Goal: Communication & Community: Answer question/provide support

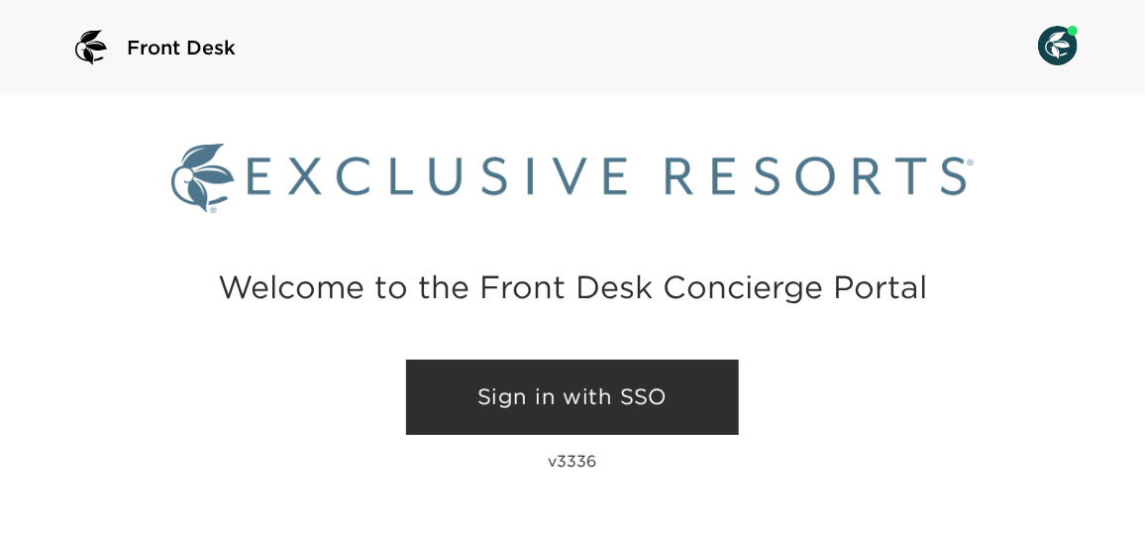
click at [570, 387] on link "Sign in with SSO" at bounding box center [572, 397] width 333 height 75
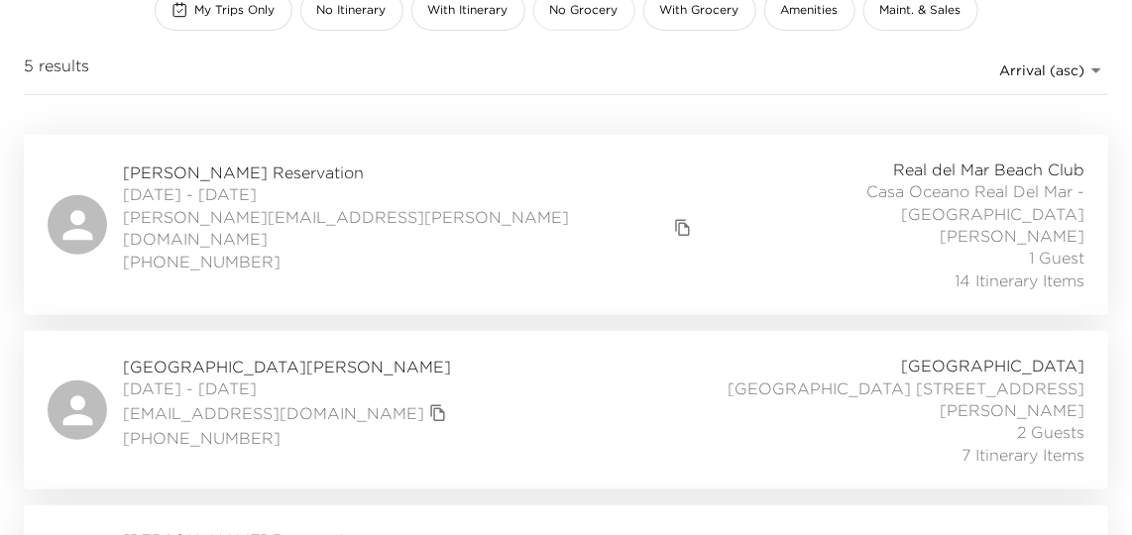
scroll to position [270, 0]
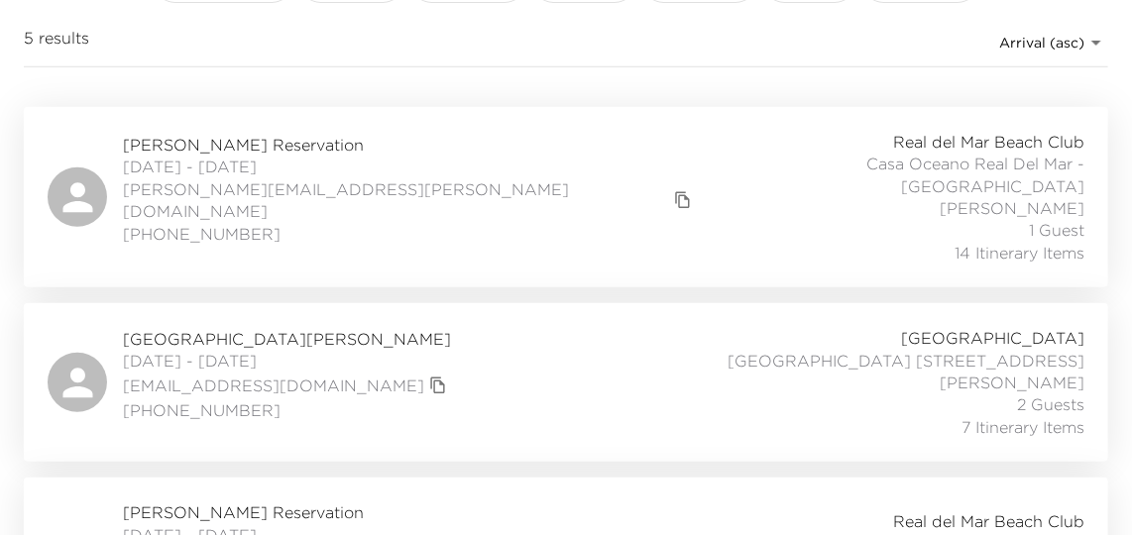
click at [423, 186] on div "David Borden Reservation 08/28/2025 - 09/03/2025 dave.borden@gmail.com +1 719-3…" at bounding box center [566, 197] width 1036 height 133
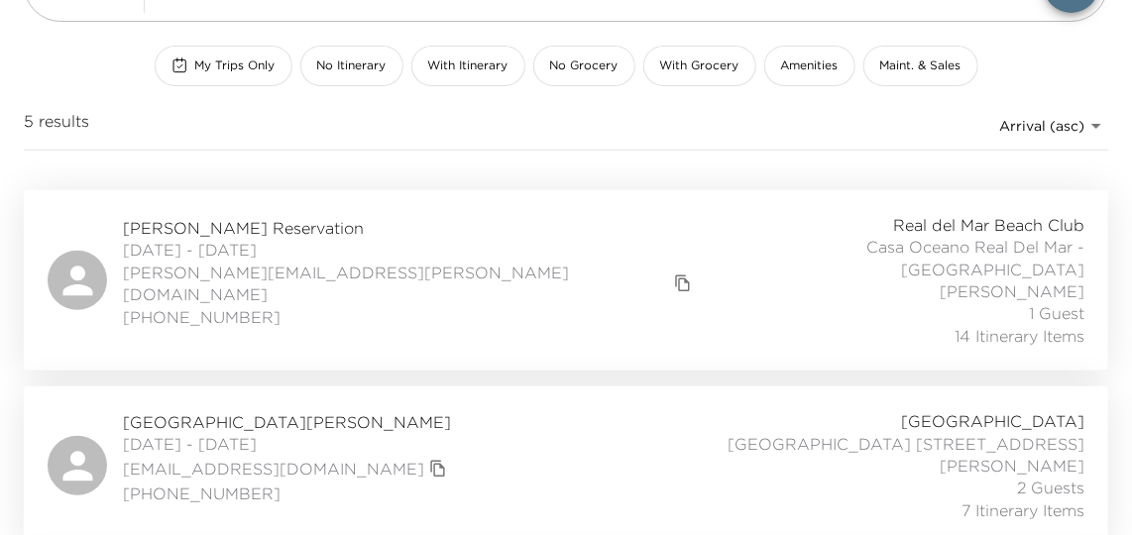
scroll to position [0, 0]
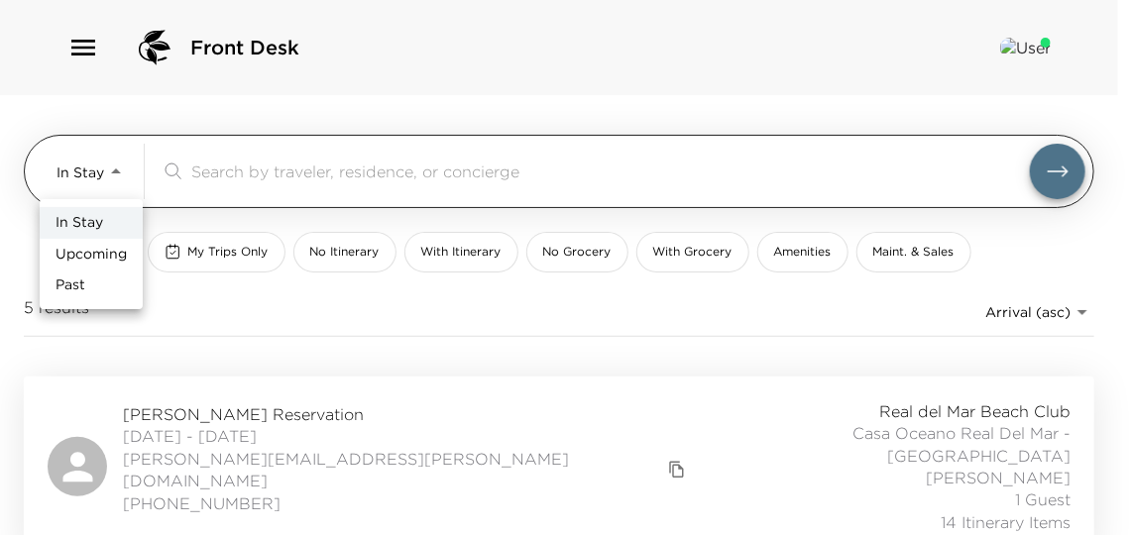
click at [86, 181] on body "Front Desk In Stay In-Stay ​ My Trips Only No Itinerary With Itinerary No Groce…" at bounding box center [566, 267] width 1132 height 535
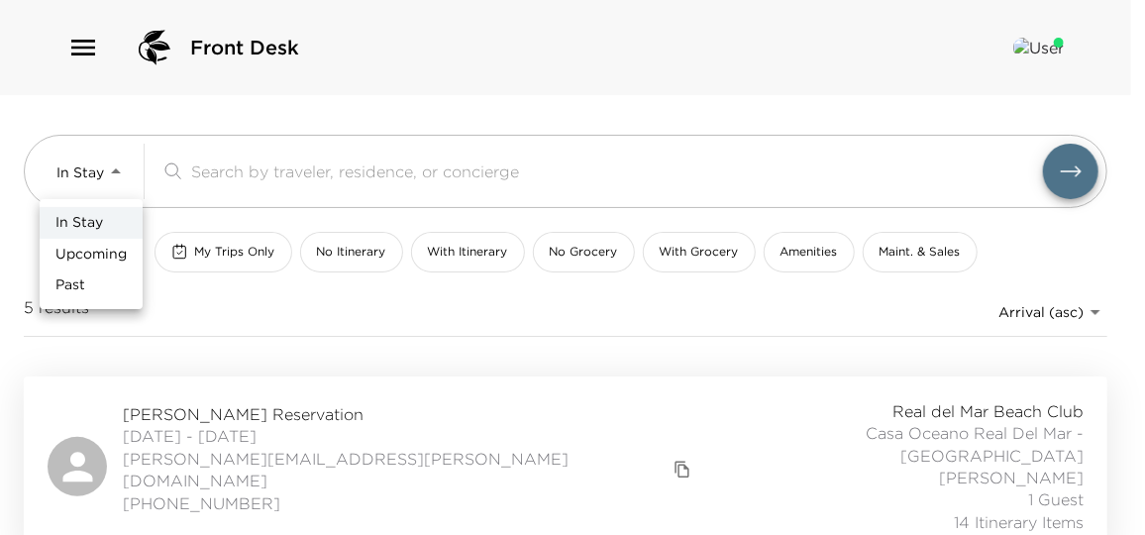
click at [91, 292] on li "Past" at bounding box center [91, 286] width 103 height 32
type input "Past"
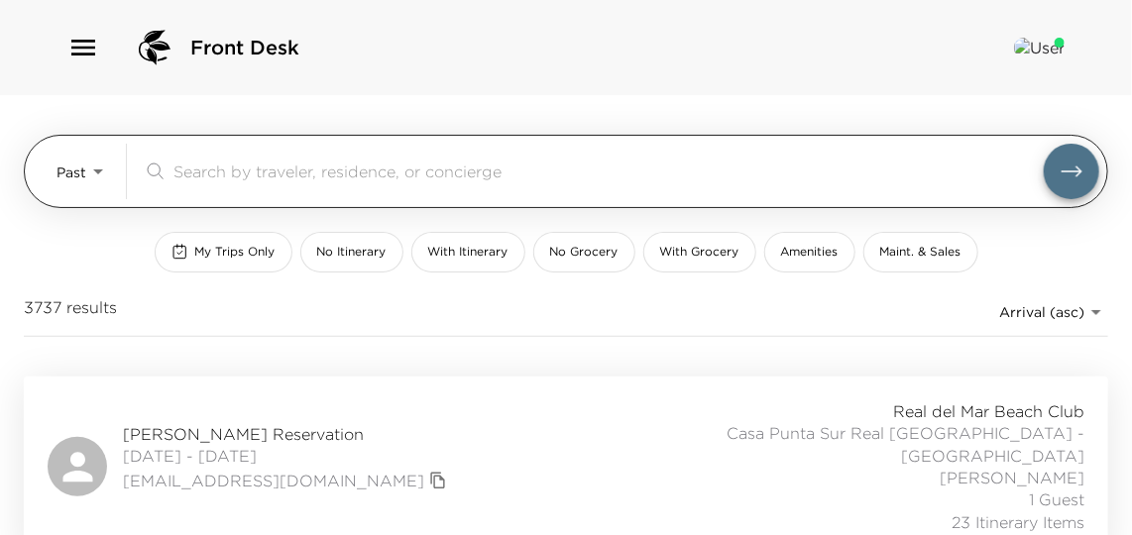
click at [316, 161] on input "search" at bounding box center [608, 171] width 870 height 23
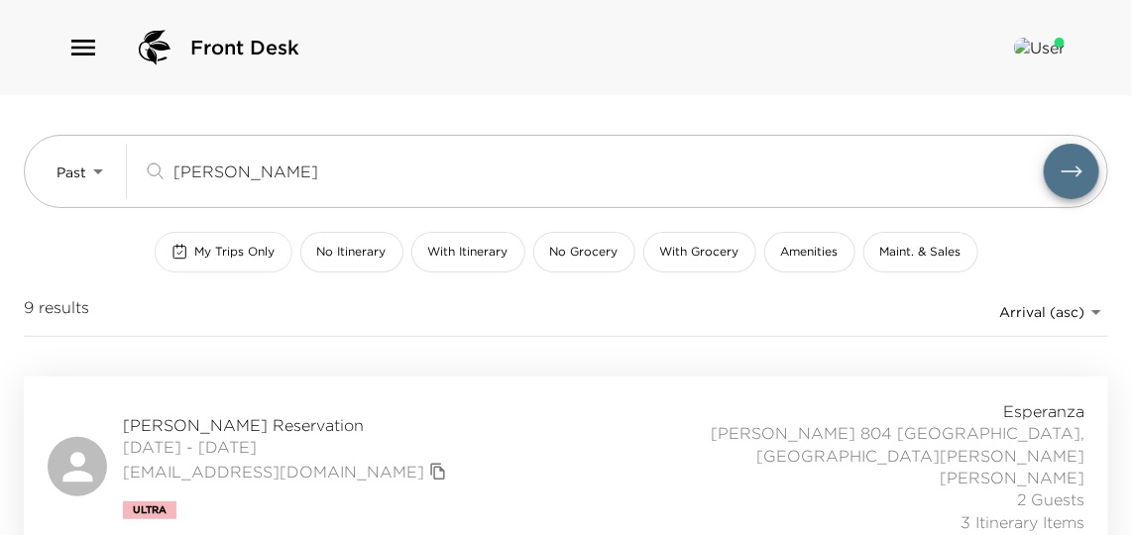
type input "collins"
click at [275, 244] on span "My Trips Only" at bounding box center [235, 252] width 80 height 17
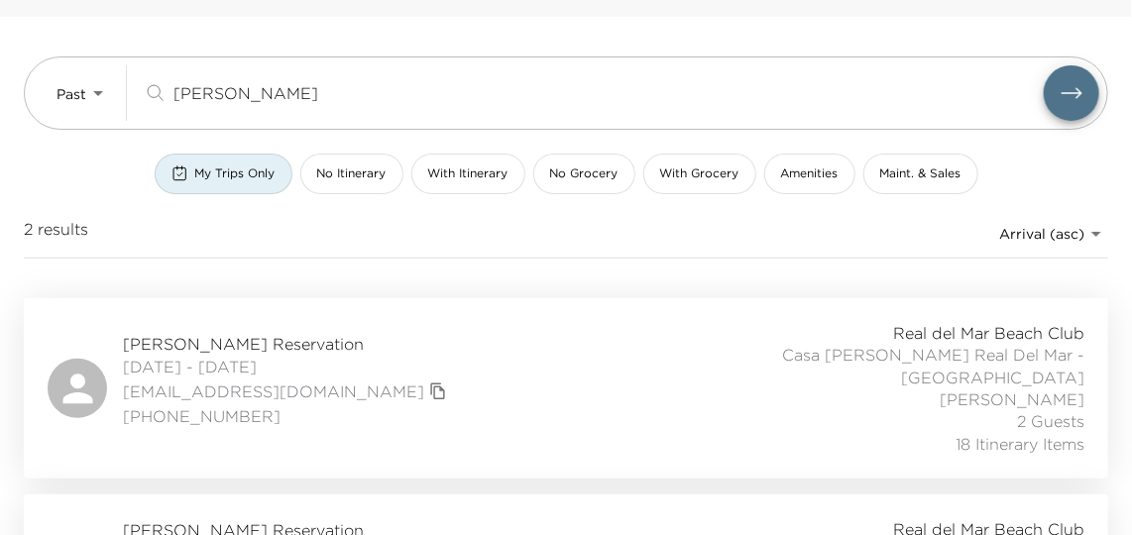
scroll to position [171, 0]
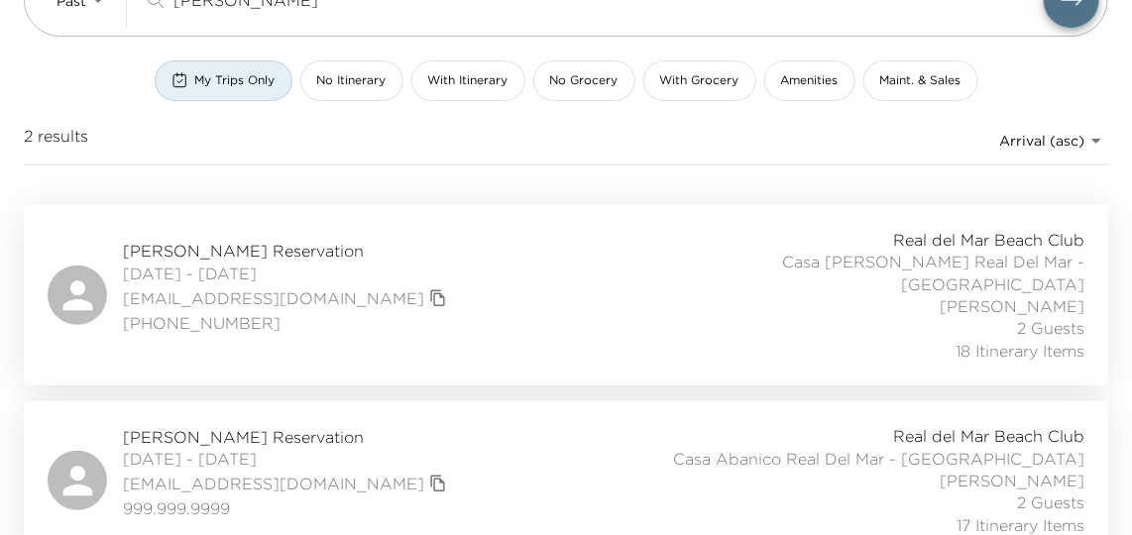
click at [581, 434] on div "Tim Collins Reservation 07/11/2025 - 07/18/2025 tcollins@exclusiveresorts.com 9…" at bounding box center [566, 480] width 1036 height 111
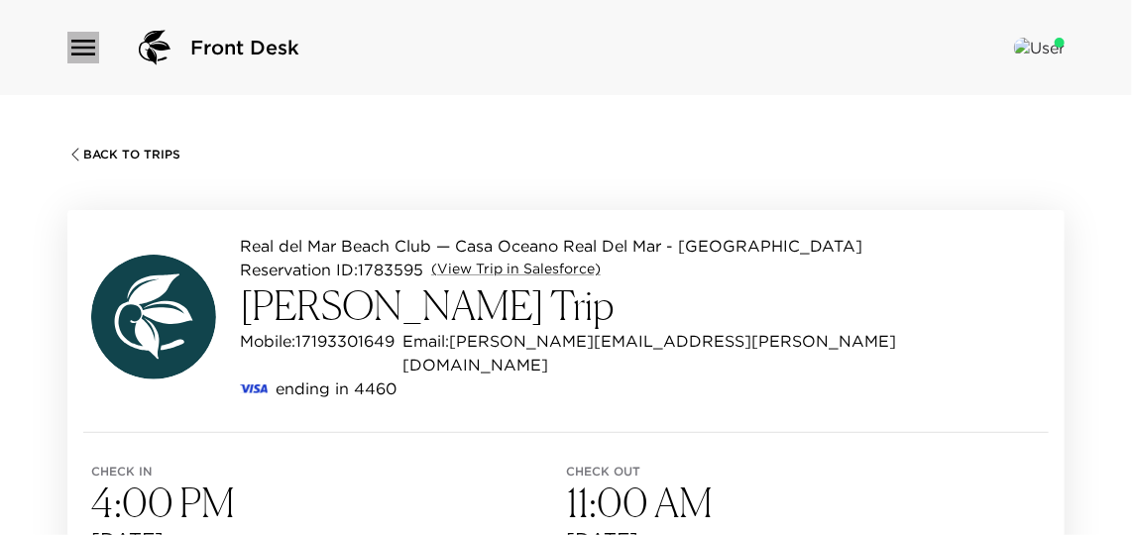
click at [91, 58] on icon "button" at bounding box center [83, 48] width 32 height 32
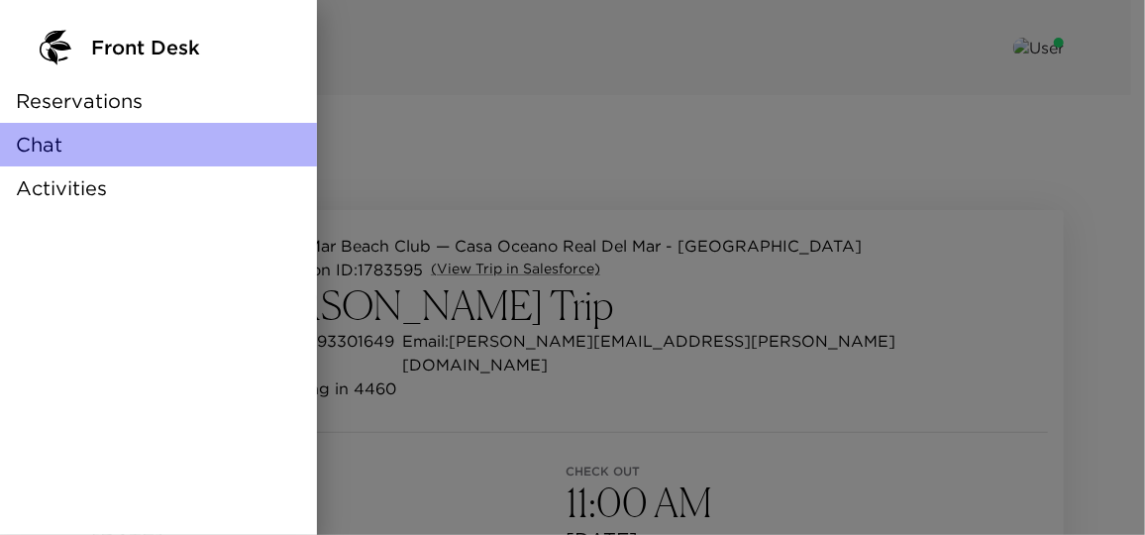
click at [58, 162] on div "Chat" at bounding box center [158, 145] width 317 height 44
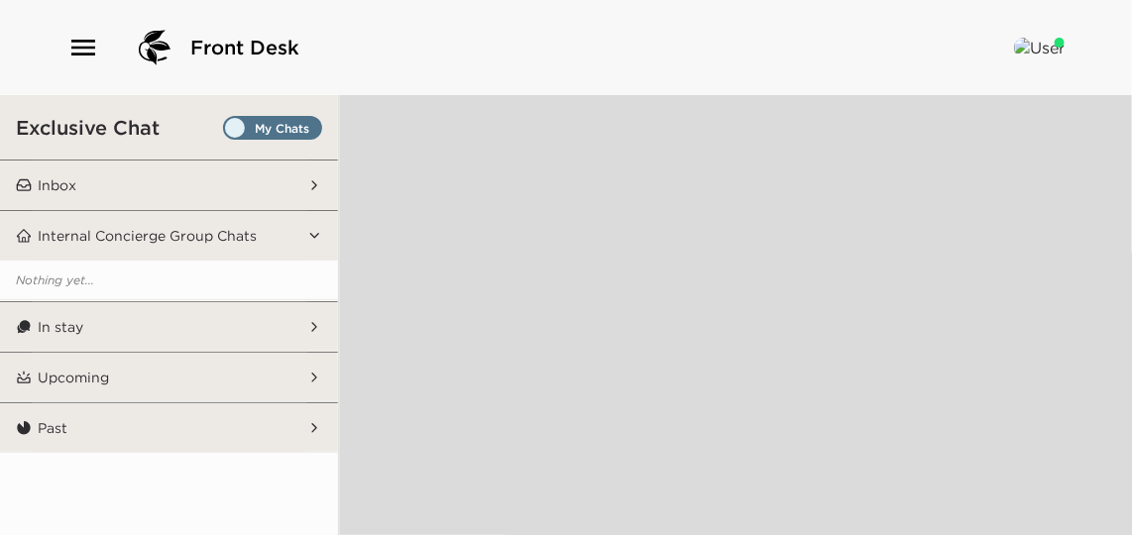
click at [178, 179] on button "Inbox" at bounding box center [169, 186] width 275 height 50
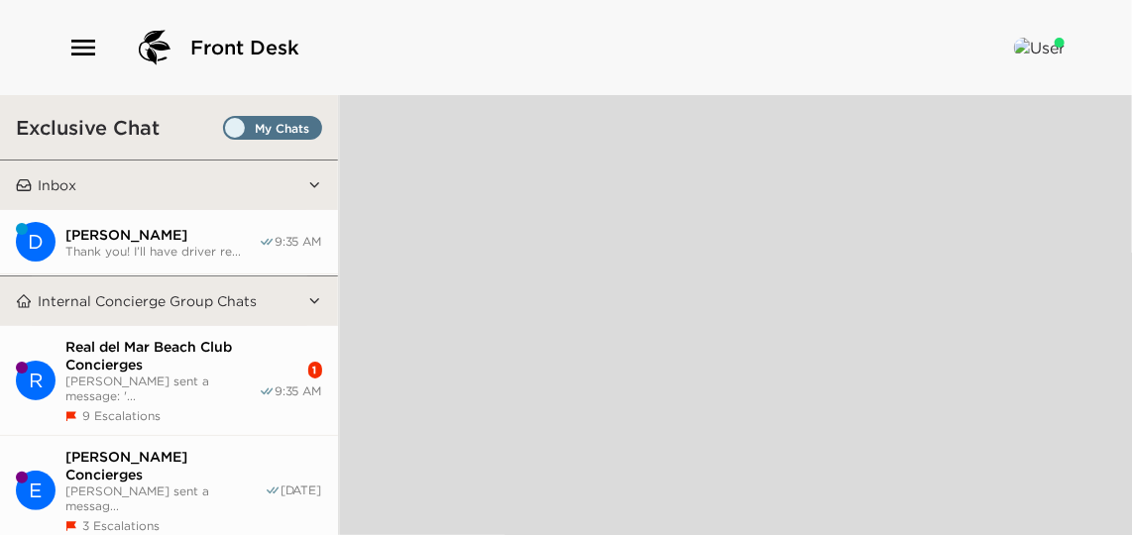
click at [198, 231] on span "[PERSON_NAME]" at bounding box center [161, 235] width 193 height 18
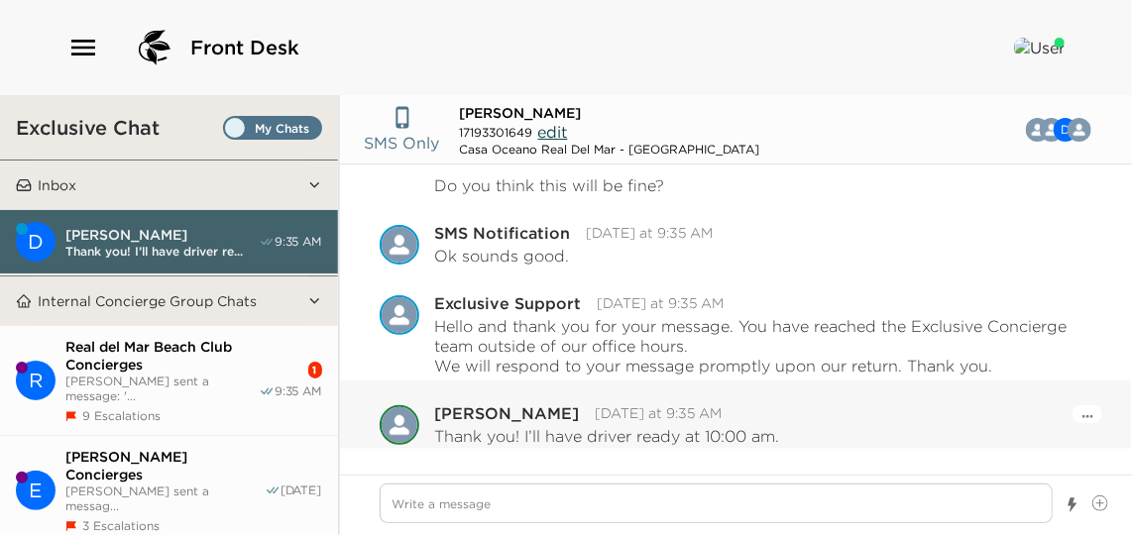
scroll to position [1743, 0]
click at [545, 509] on textarea "Write a message" at bounding box center [716, 504] width 673 height 40
type textarea "x"
type textarea "H"
type textarea "x"
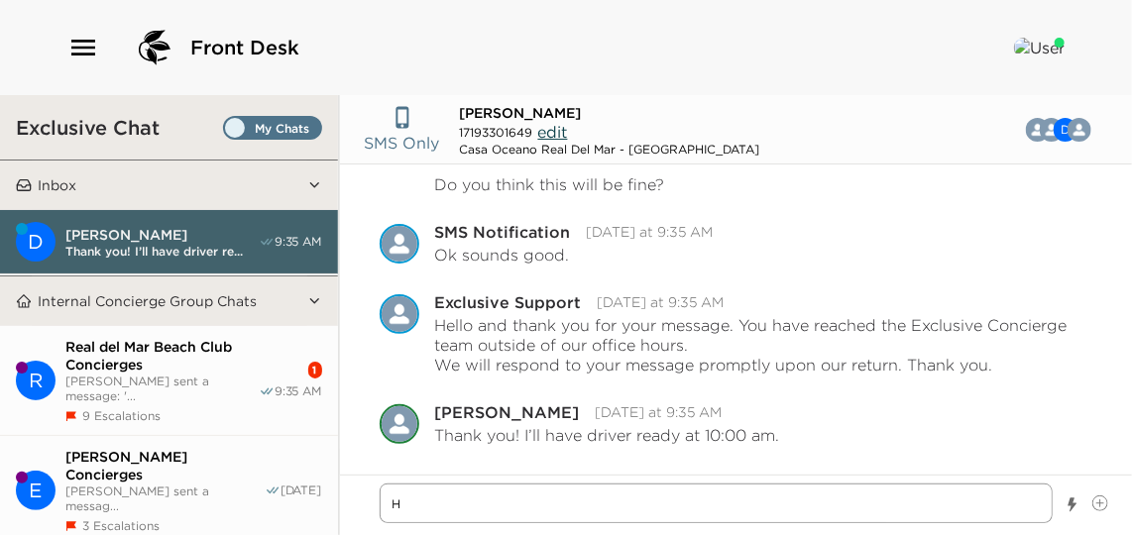
type textarea "He"
type textarea "x"
type textarea "Hel"
type textarea "x"
type textarea "Hell"
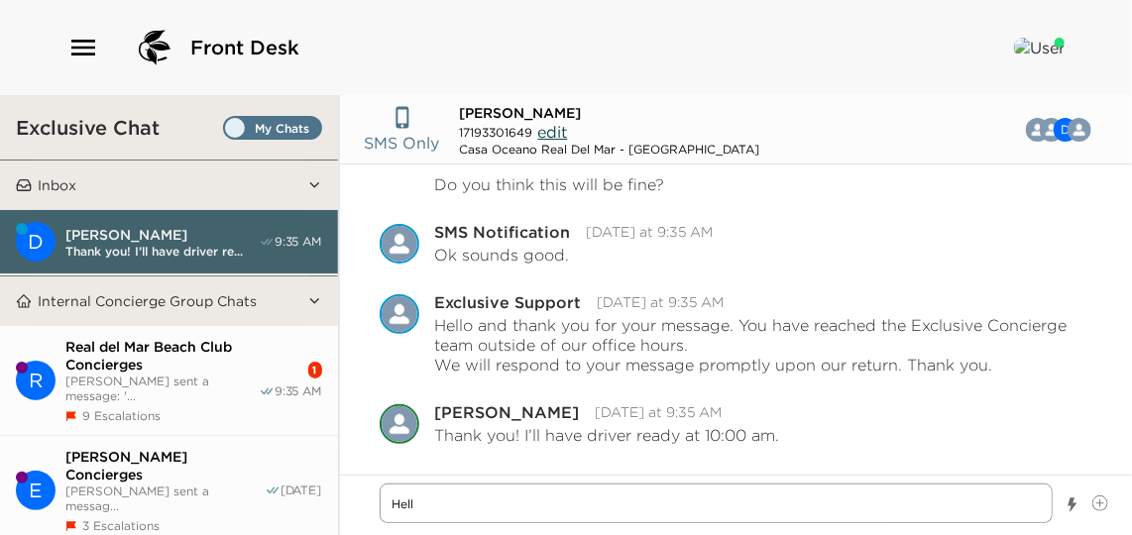
type textarea "x"
type textarea "Hello"
type textarea "x"
type textarea "Hello"
type textarea "x"
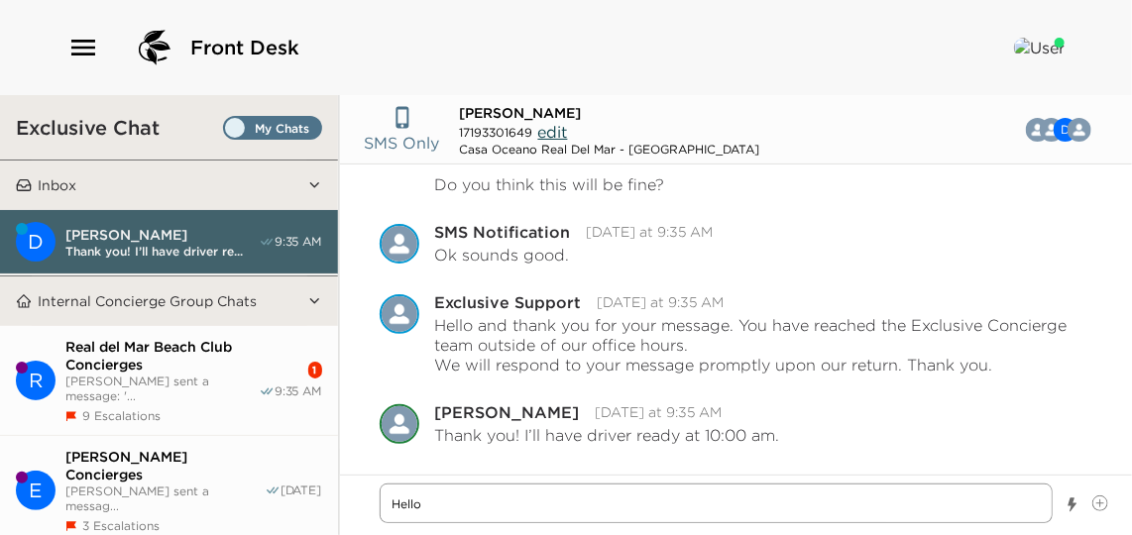
type textarea "Hello M"
type textarea "x"
type textarea "Hello Mr"
type textarea "x"
type textarea "Hello Mr."
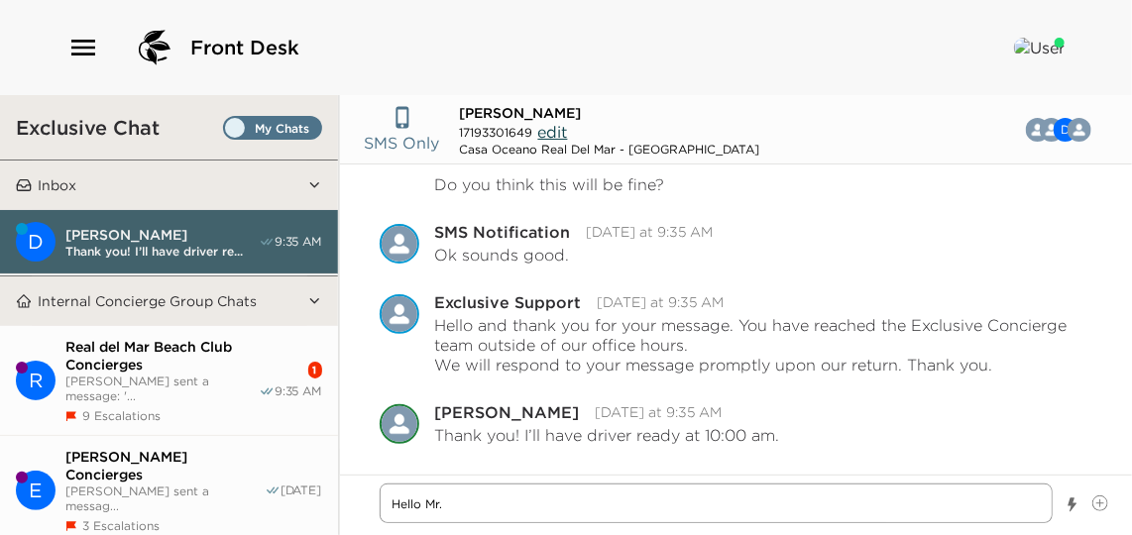
type textarea "x"
type textarea "Hello Mr."
type textarea "x"
type textarea "Hello Mr. B"
type textarea "x"
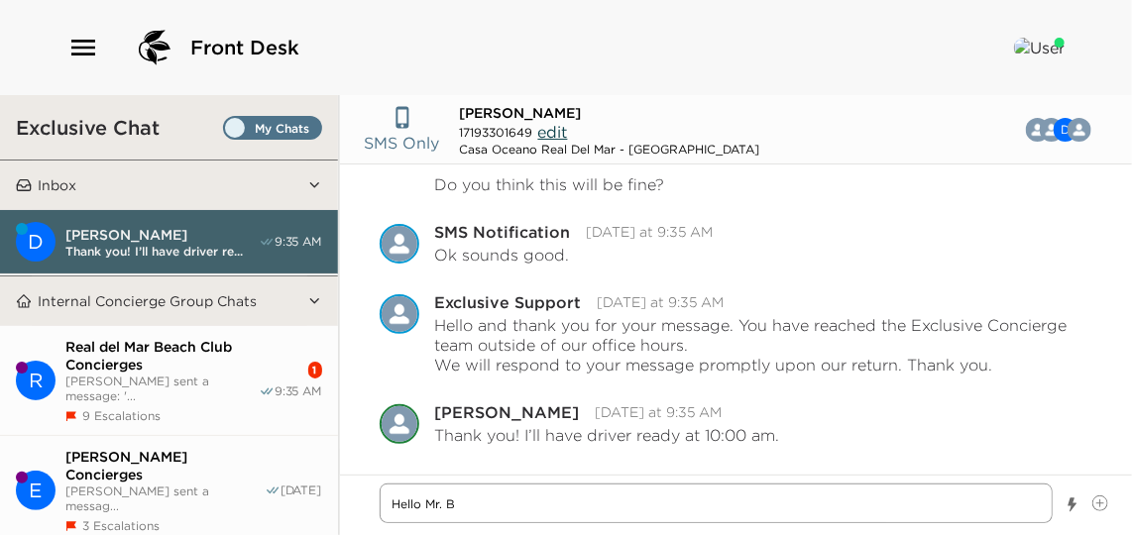
type textarea "Hello Mr. Bo"
type textarea "x"
type textarea "Hello Mr. Bor"
type textarea "x"
type textarea "Hello [PERSON_NAME]"
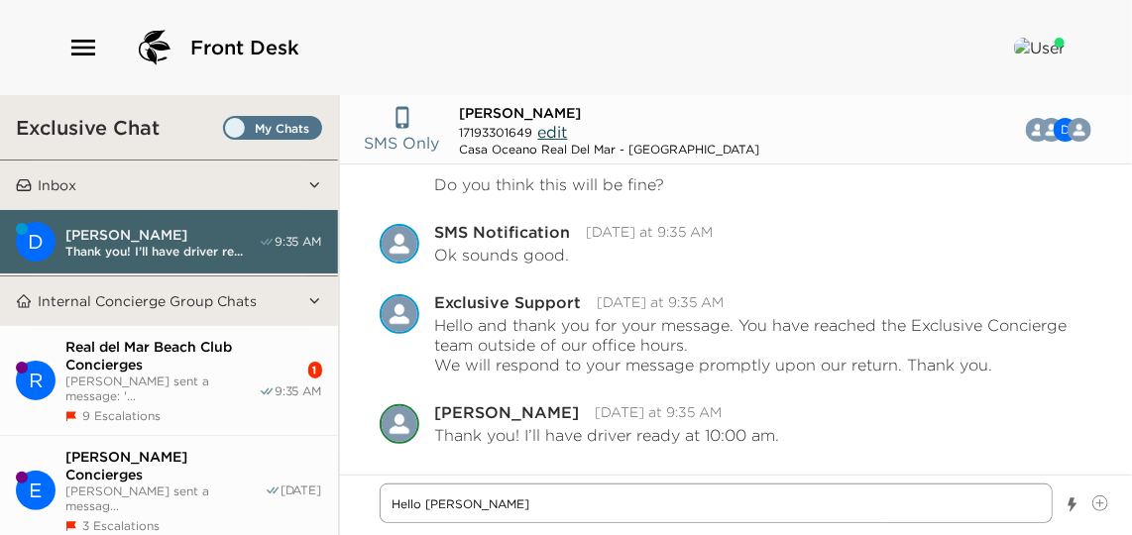
type textarea "x"
type textarea "Hello [PERSON_NAME]"
type textarea "x"
type textarea "Hello [PERSON_NAME]"
type textarea "x"
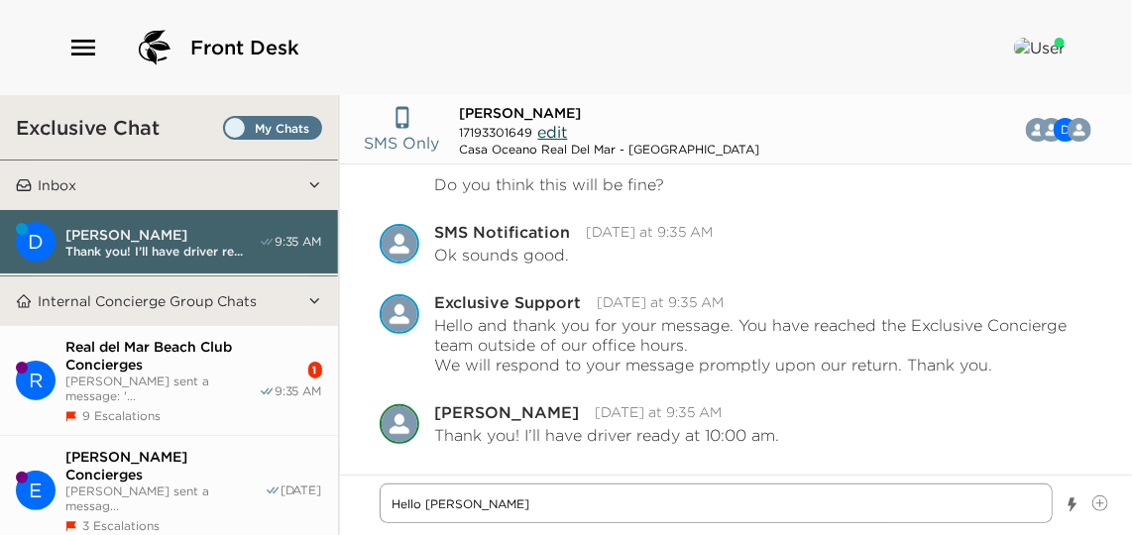
type textarea "Hello [PERSON_NAME]!"
type textarea "x"
type textarea "Hello [PERSON_NAME]!"
type textarea "x"
type textarea "Hello [PERSON_NAME]! I"
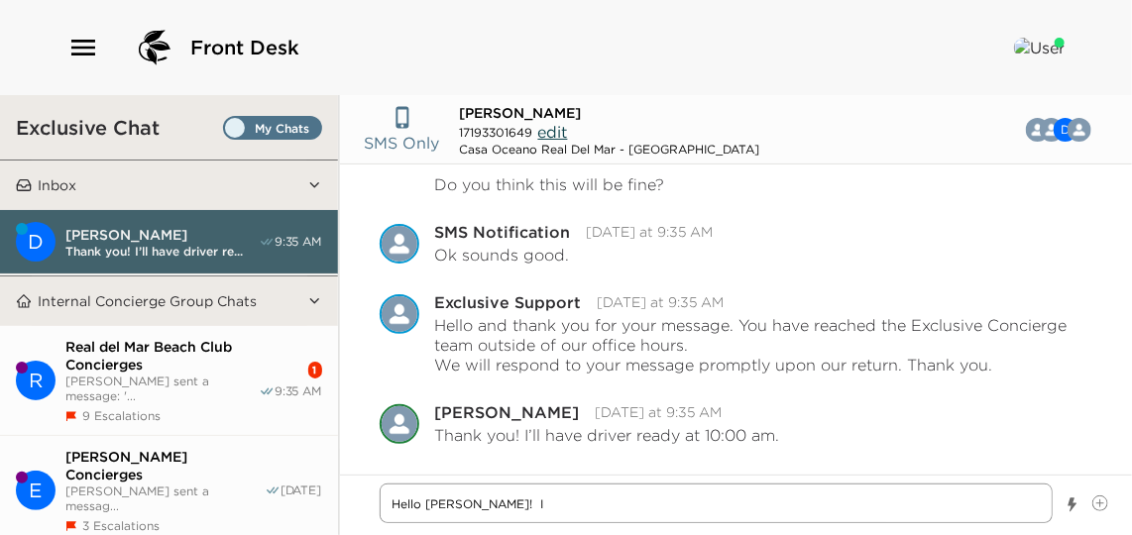
type textarea "x"
type textarea "Hello [PERSON_NAME]! I"
type textarea "x"
type textarea "Hello [PERSON_NAME]! I j"
type textarea "x"
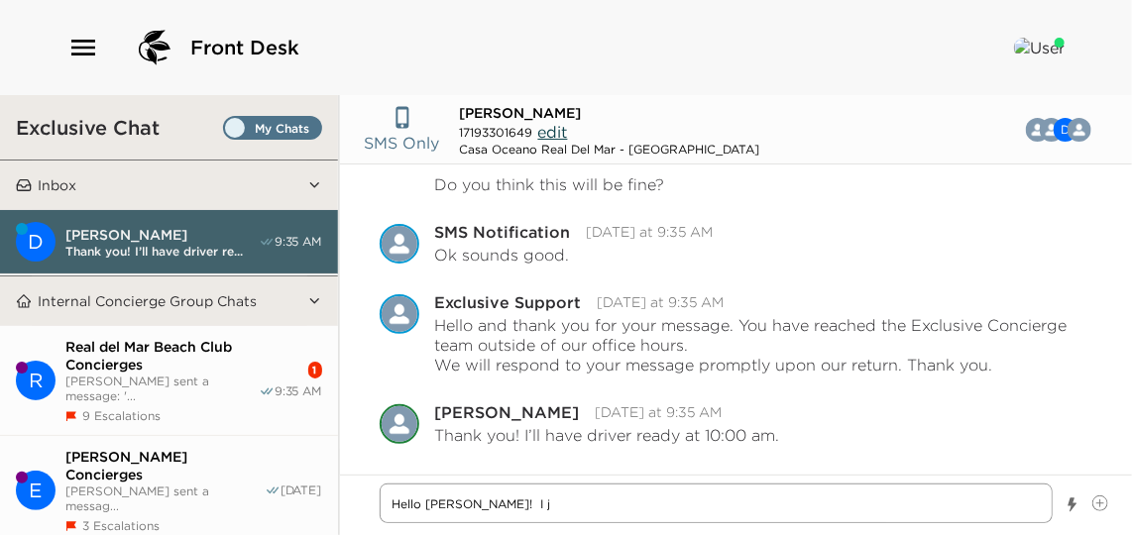
type textarea "Hello [PERSON_NAME]! I ju"
type textarea "x"
type textarea "Hello [PERSON_NAME]! I jus"
type textarea "x"
type textarea "Hello [PERSON_NAME]! I just"
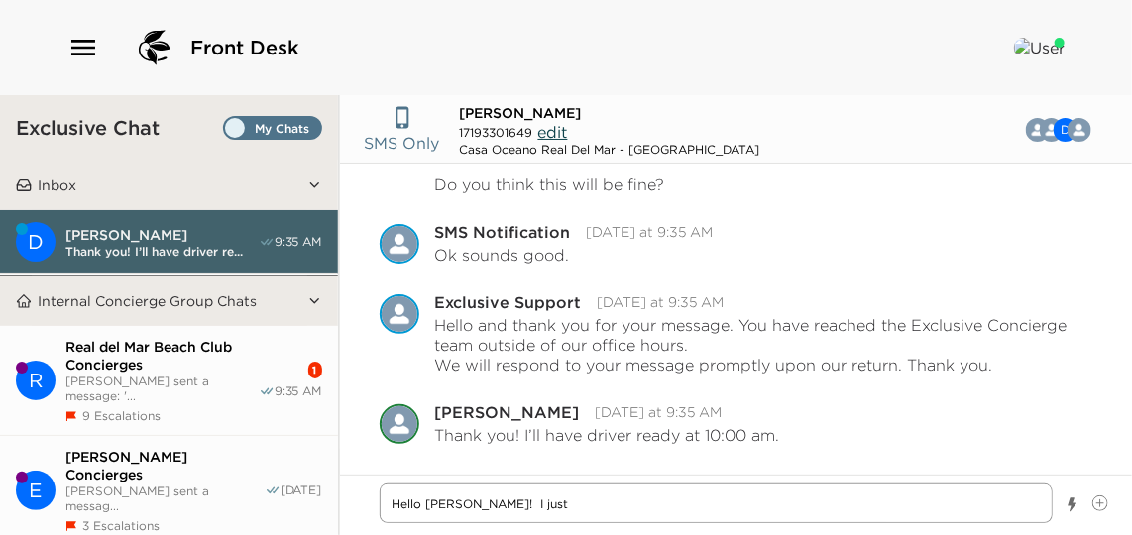
type textarea "x"
type textarea "Hello [PERSON_NAME]! I just"
type textarea "x"
type textarea "Hello [PERSON_NAME]! I just w"
type textarea "x"
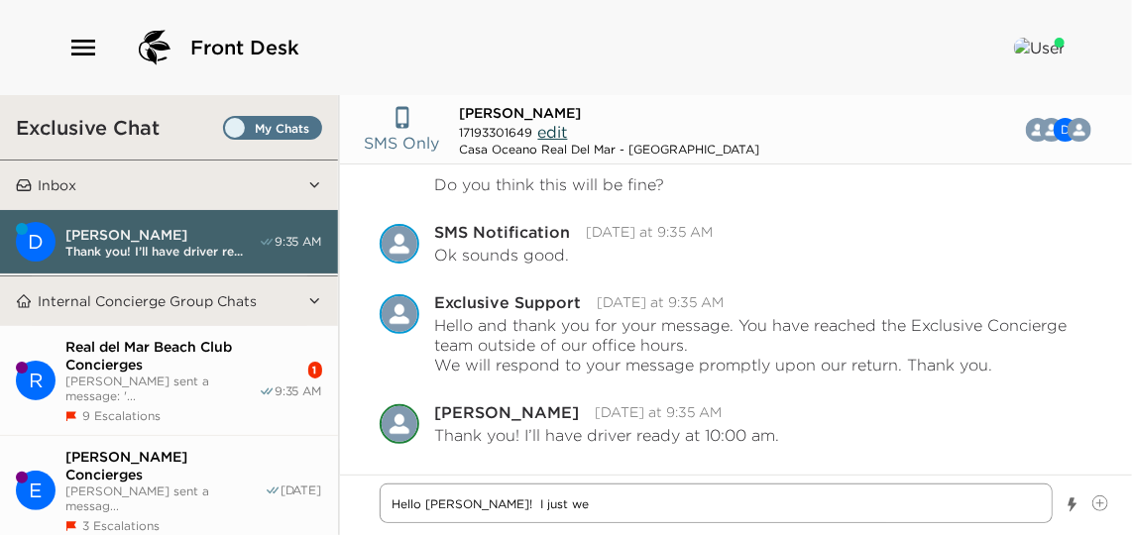
type textarea "Hello [PERSON_NAME]! I just wen"
type textarea "x"
type textarea "Hello [PERSON_NAME]! I just went"
type textarea "x"
type textarea "Hello [PERSON_NAME]! I just went"
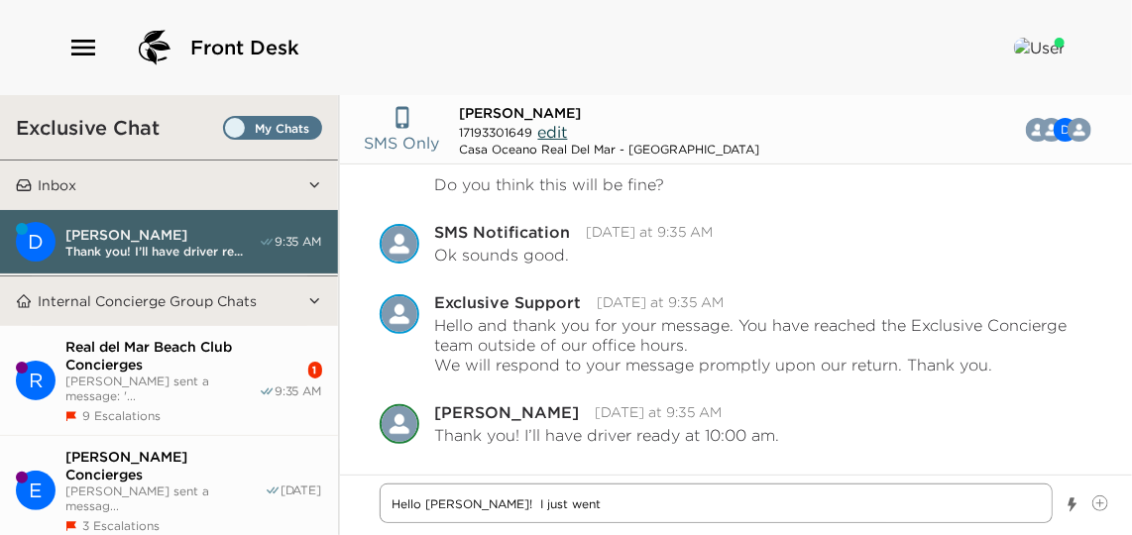
type textarea "x"
type textarea "Hello [PERSON_NAME]! I just went t"
type textarea "x"
type textarea "Hello [PERSON_NAME]! I just went to"
type textarea "x"
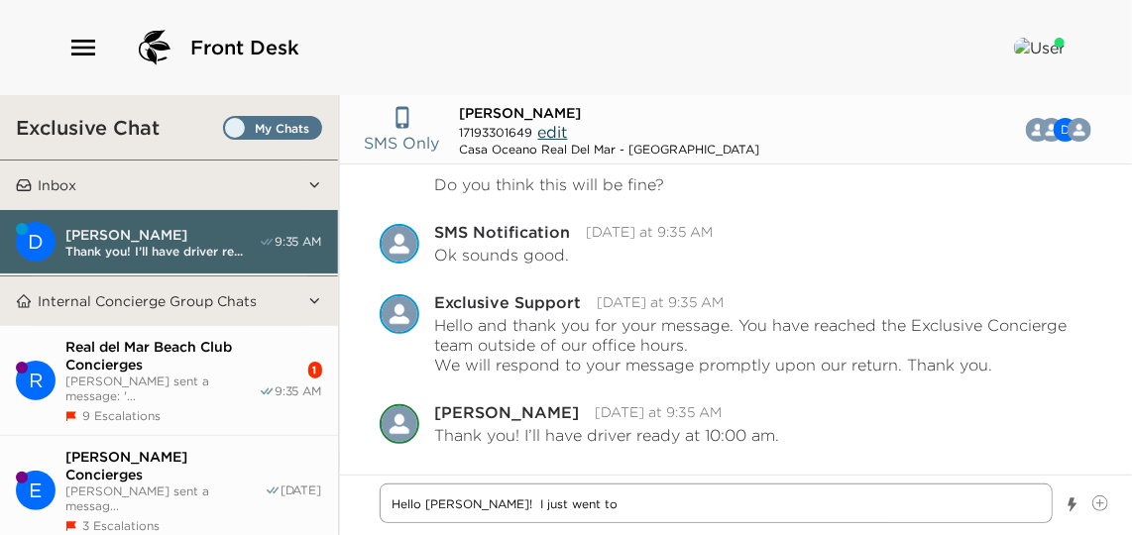
type textarea "Hello [PERSON_NAME]! I just went to"
type textarea "x"
type textarea "Hello [PERSON_NAME]! I just went to t"
type textarea "x"
type textarea "Hello [PERSON_NAME]! I just went to th"
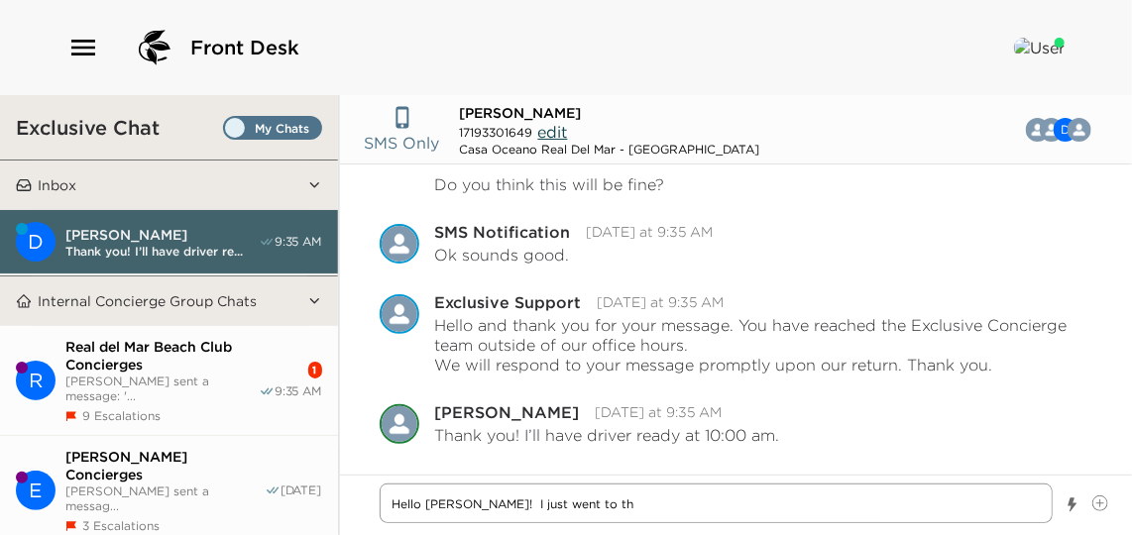
type textarea "x"
type textarea "Hello [PERSON_NAME]! I just went to the"
type textarea "x"
type textarea "Hello [PERSON_NAME]! I just went to the"
type textarea "x"
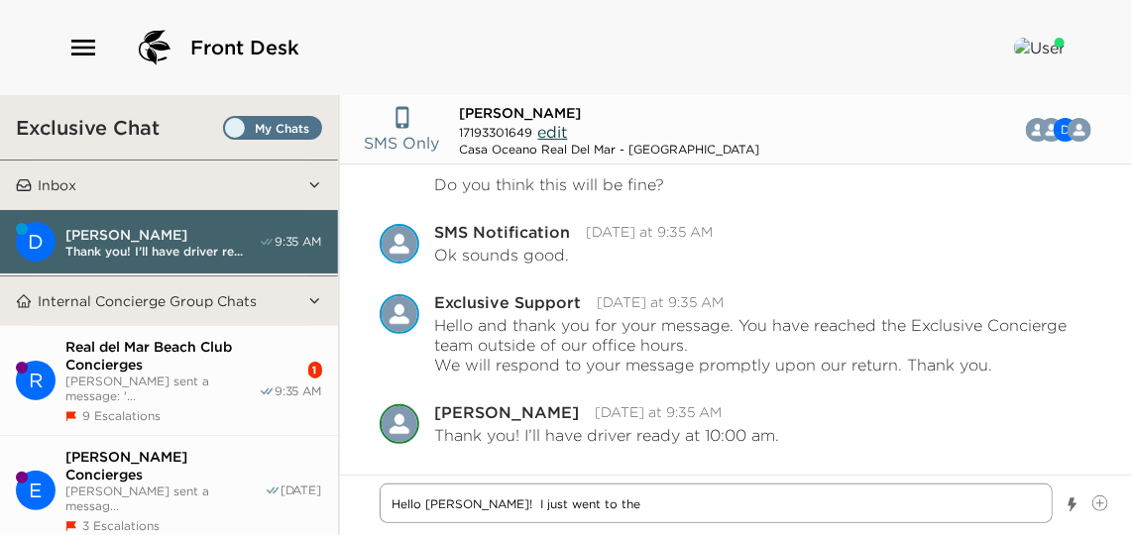
type textarea "Hello [PERSON_NAME]! I just went to the h"
type textarea "x"
type textarea "Hello [PERSON_NAME]! I just went to the ho"
type textarea "x"
type textarea "Hello [PERSON_NAME]! I just went to the hou"
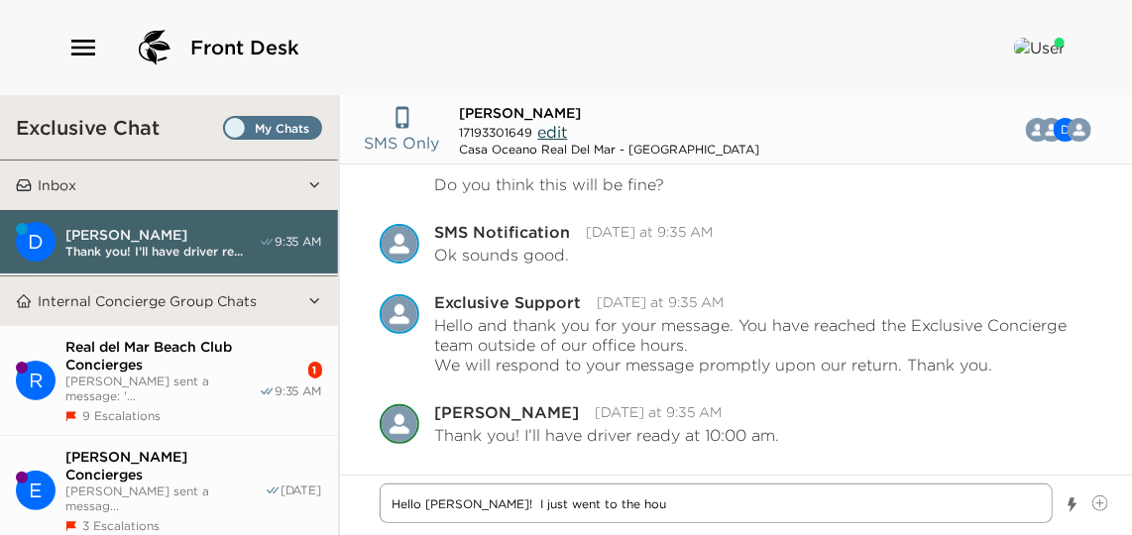
type textarea "x"
type textarea "Hello [PERSON_NAME]! I just went to the hous"
type textarea "x"
type textarea "Hello [PERSON_NAME]! I just went to the house"
type textarea "x"
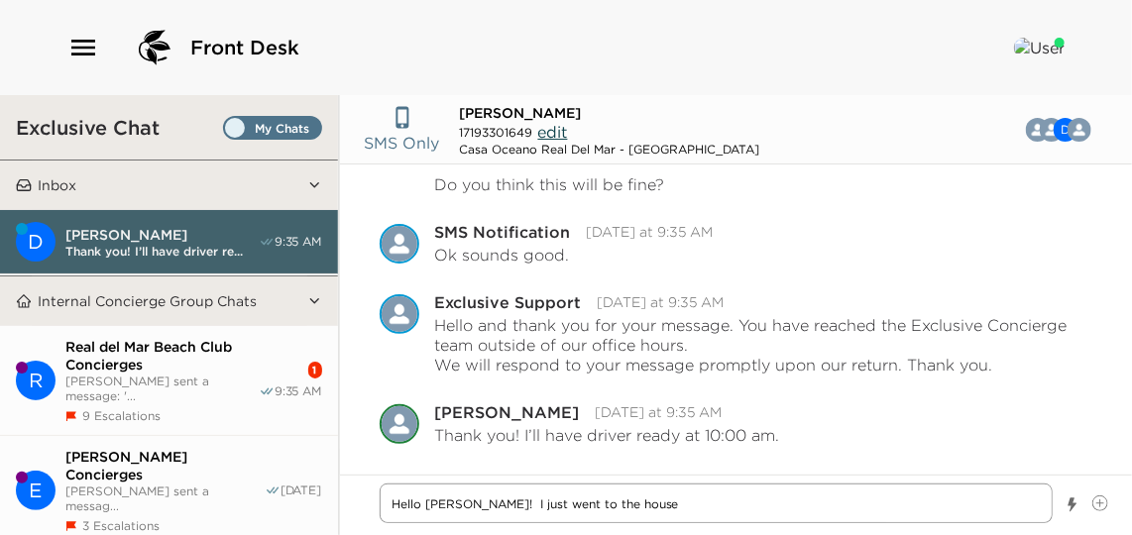
type textarea "Hello [PERSON_NAME]! I just went to the house"
type textarea "x"
type textarea "Hello [PERSON_NAME]! I just went to the house t"
type textarea "x"
type textarea "Hello [PERSON_NAME]! I just went to the house to"
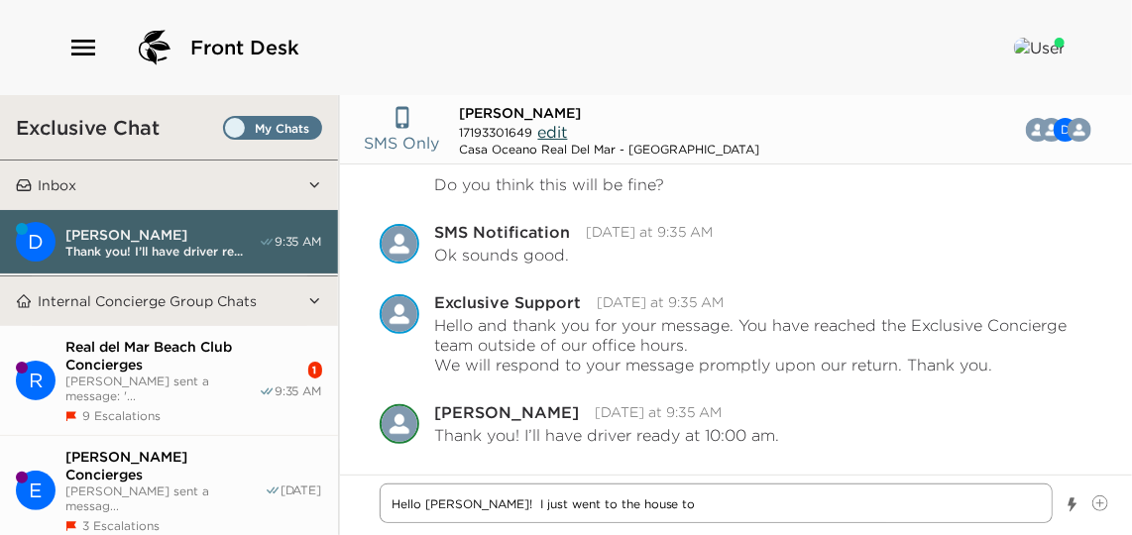
type textarea "x"
type textarea "Hello [PERSON_NAME]! I just went to the house to"
type textarea "x"
type textarea "Hello [PERSON_NAME]! I just went to the house to s"
type textarea "x"
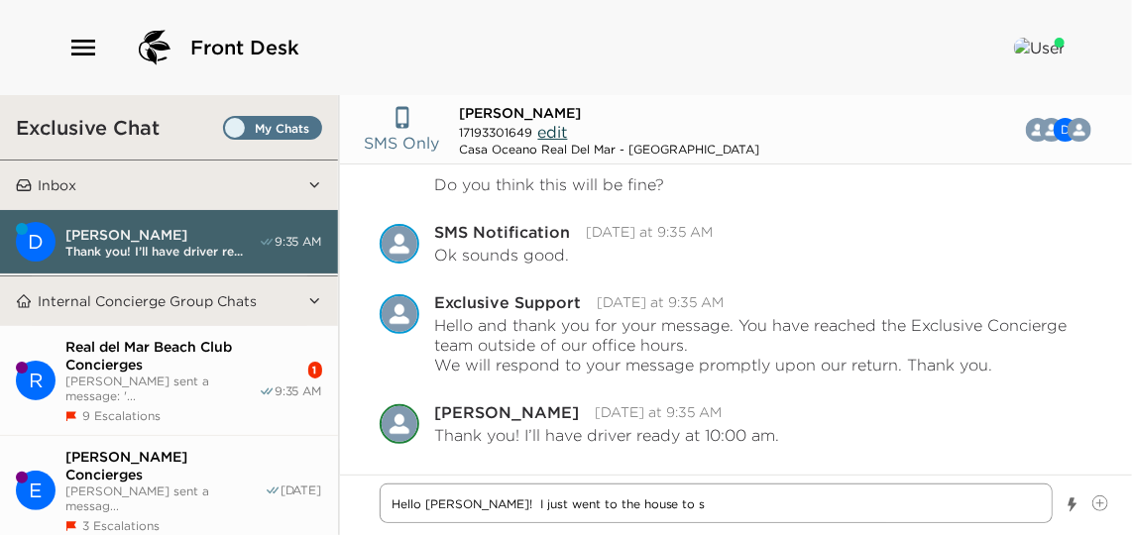
type textarea "Hello [PERSON_NAME]! I just went to the house to sa"
type textarea "x"
type textarea "Hello [PERSON_NAME]! I just went to the house to say"
type textarea "x"
type textarea "Hello [PERSON_NAME]! I just went to the house to say"
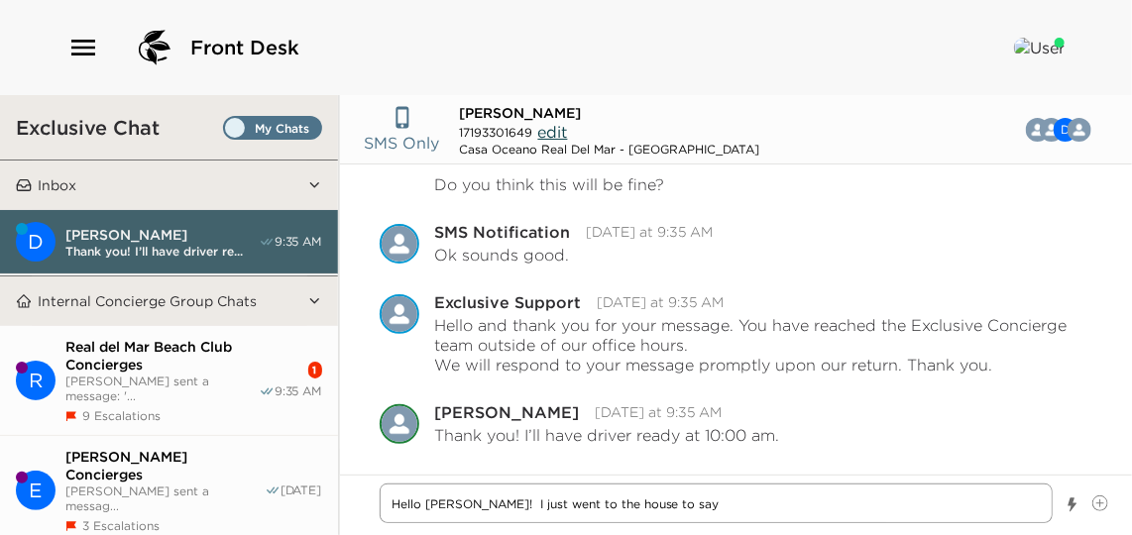
type textarea "x"
type textarea "Hello [PERSON_NAME]! I just went to the house to say he"
type textarea "x"
type textarea "Hello [PERSON_NAME]! I just went to the house to say [PERSON_NAME]"
type textarea "x"
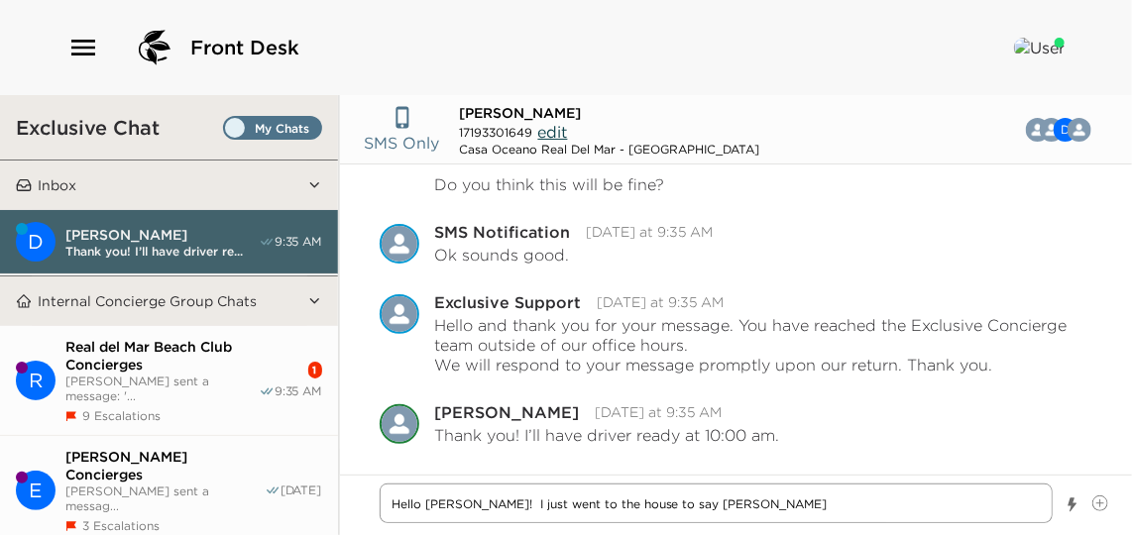
type textarea "Hello [PERSON_NAME]! I just went to the house to say hell"
type textarea "x"
type textarea "Hello [PERSON_NAME]! I just went to the house to say hello"
type textarea "x"
type textarea "Hello [PERSON_NAME]! I just went to the house to say hello!"
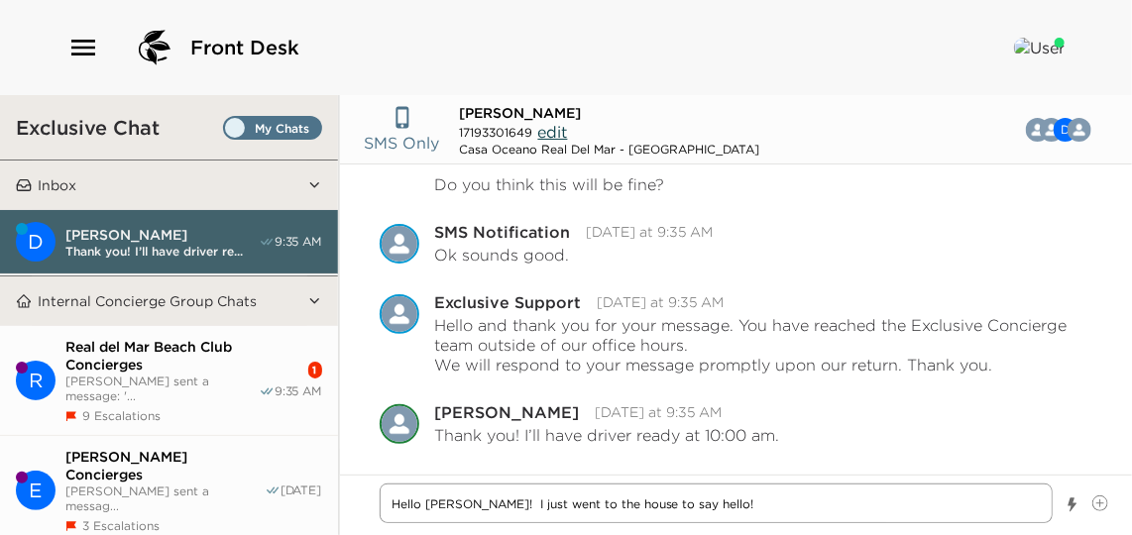
type textarea "x"
type textarea "Hello [PERSON_NAME]! I just went to the house to say hello!"
type textarea "x"
type textarea "Hello [PERSON_NAME]! I just went to the house to say hello! b"
type textarea "x"
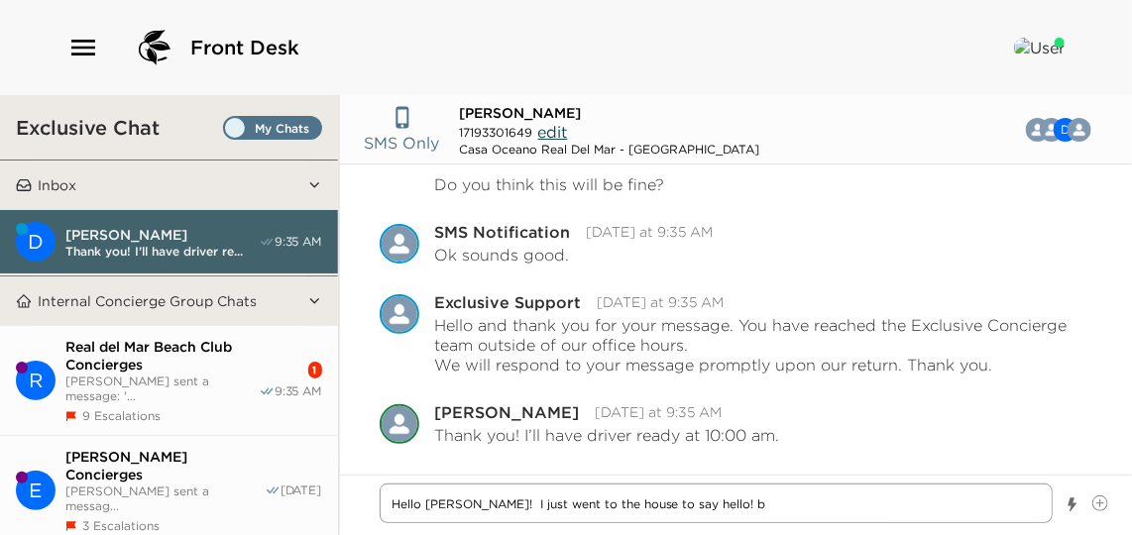
type textarea "Hello [PERSON_NAME]! I just went to the house to say hello! bu"
type textarea "x"
type textarea "Hello [PERSON_NAME]! I just went to the house to say hello! but"
type textarea "x"
type textarea "Hello [PERSON_NAME]! I just went to the house to say hello! but"
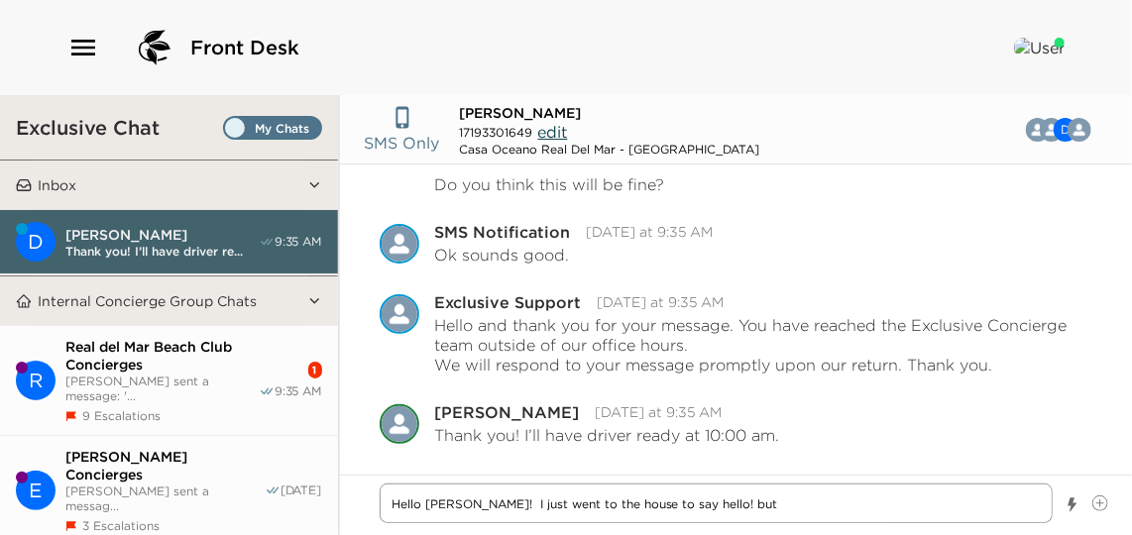
type textarea "x"
type textarea "Hello [PERSON_NAME]! I just went to the house to say hello! but i"
type textarea "x"
type textarea "Hello [PERSON_NAME]! I just went to the house to say hello! but i"
type textarea "x"
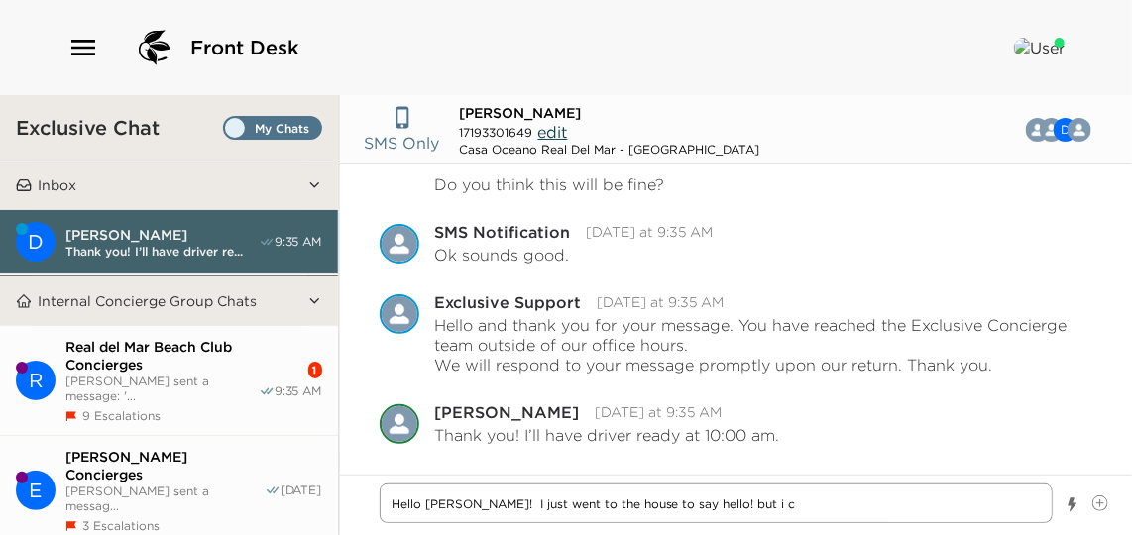
type textarea "Hello [PERSON_NAME]! I just went to the house to say hello! but i co"
type textarea "x"
type textarea "Hello [PERSON_NAME]! I just went to the house to say hello! but i cou"
type textarea "x"
type textarea "Hello [PERSON_NAME]! I just went to the house to say hello! but i coul"
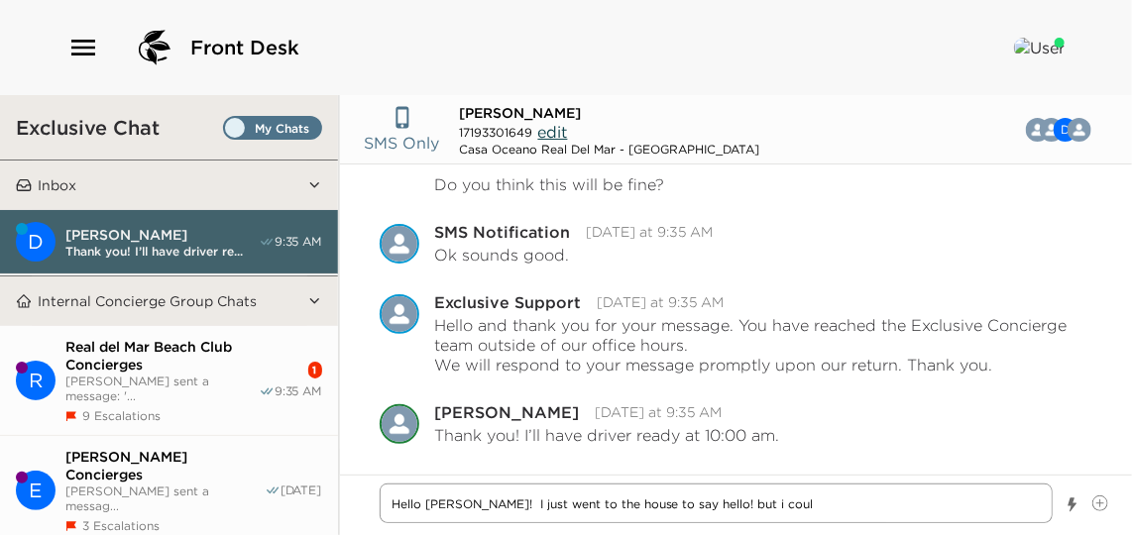
type textarea "x"
type textarea "Hello [PERSON_NAME]! I just went to the house to say hello! but i could"
type textarea "x"
type textarea "Hello [PERSON_NAME]! I just went to the house to say hello! but i couldn"
type textarea "x"
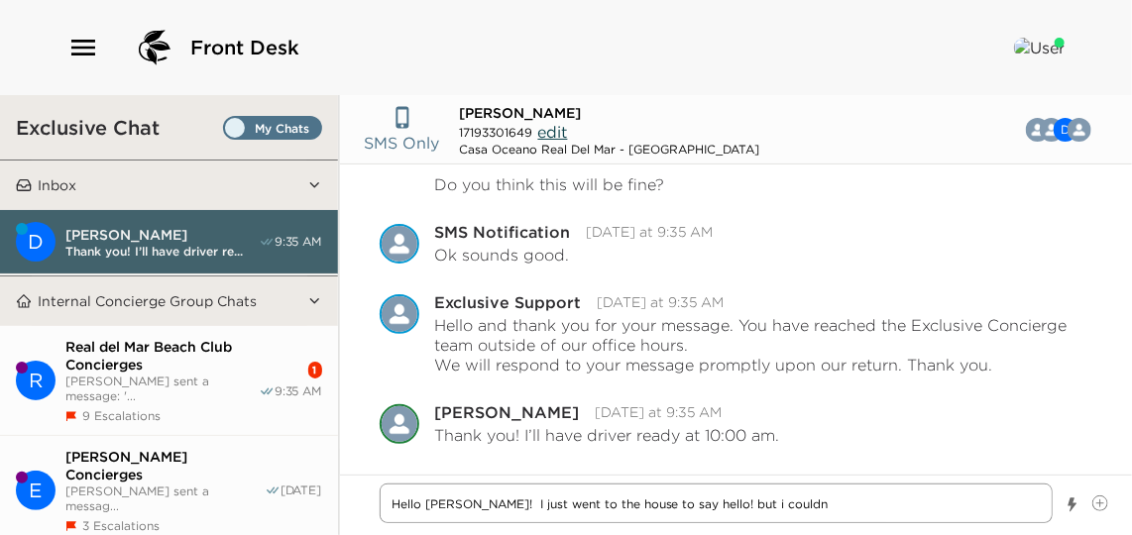
type textarea "Hello [PERSON_NAME]! I just went to the house to say hello! but i could"
type textarea "x"
type textarea "Hello [PERSON_NAME]! I just went to the house to say hello! but i couldn"
type textarea "x"
type textarea "Hello [PERSON_NAME]! I just went to the house to say hello! but i couldnt"
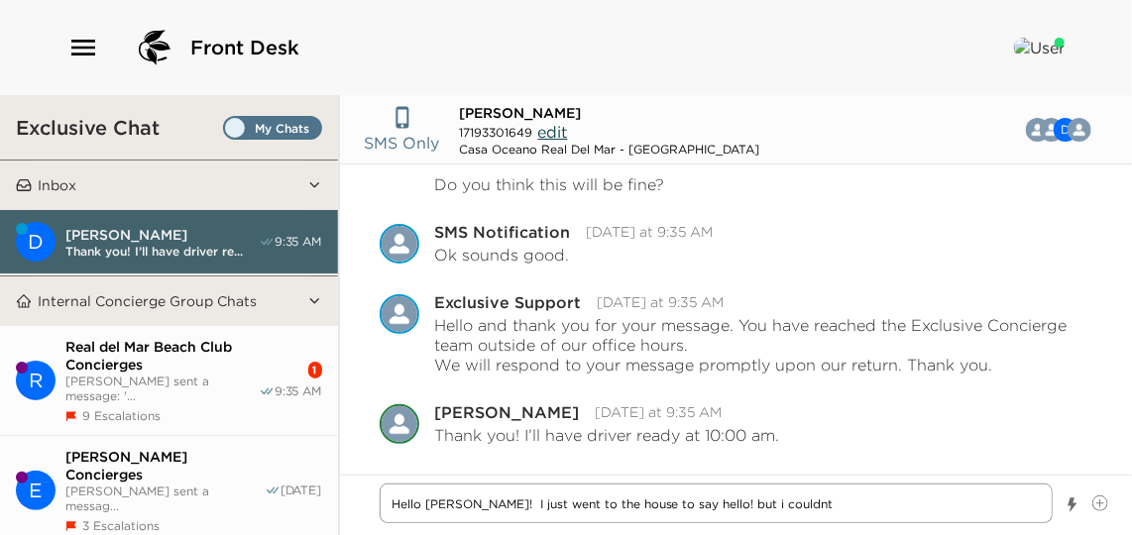
type textarea "x"
type textarea "Hello [PERSON_NAME]! I just went to the house to say hello! but i couldnt"
type textarea "x"
type textarea "Hello [PERSON_NAME]! I just went to the house to say hello! but i couldnt f"
type textarea "x"
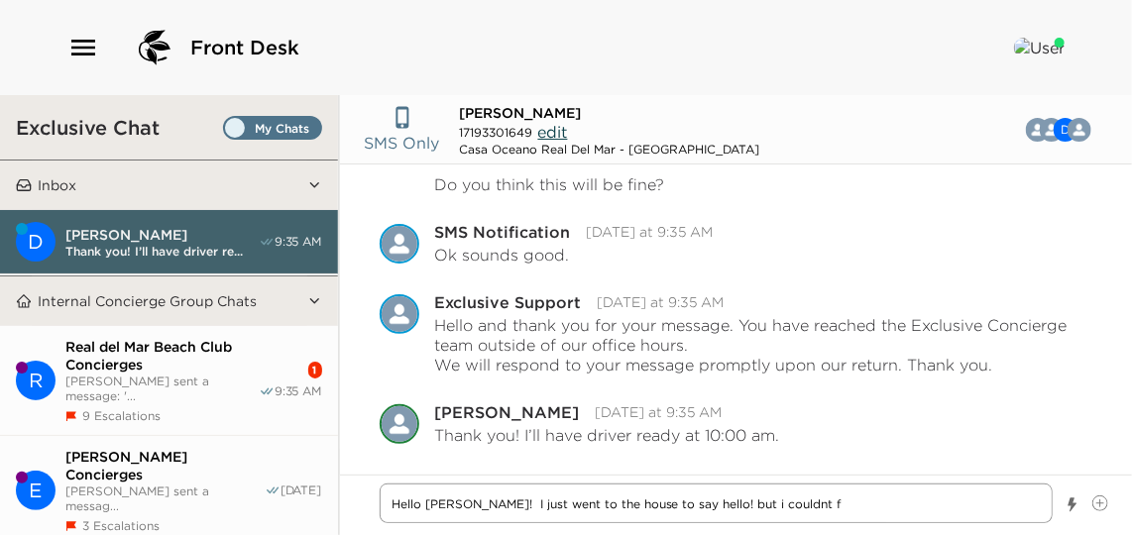
type textarea "Hello [PERSON_NAME]! I just went to the house to say hello! but i couldnt fi"
type textarea "x"
type textarea "Hello [PERSON_NAME]! I just went to the house to say hello! but i couldnt fin"
type textarea "x"
type textarea "Hello [PERSON_NAME]! I just went to the house to say hello! but i couldnt find"
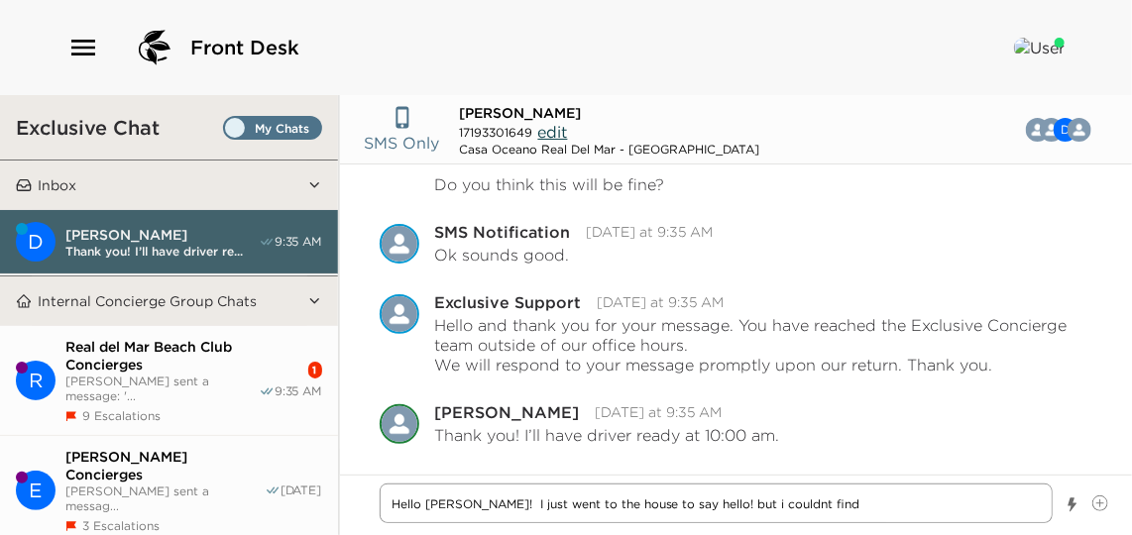
type textarea "x"
type textarea "Hello [PERSON_NAME]! I just went to the house to say hello! but i couldnt find"
type textarea "x"
type textarea "Hello [PERSON_NAME]! I just went to the house to say hello! but i couldnt find y"
type textarea "x"
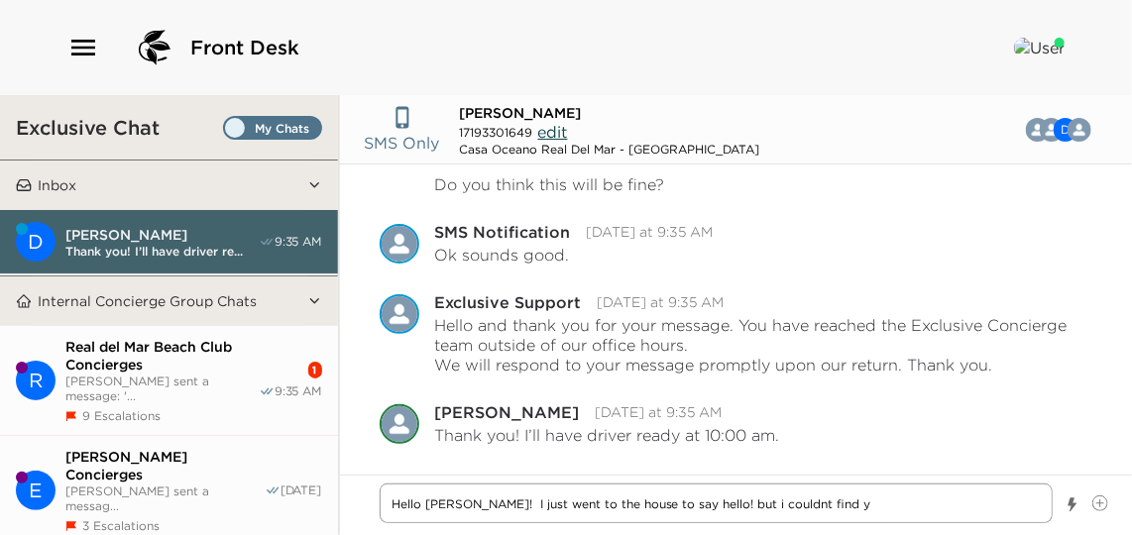
type textarea "Hello [PERSON_NAME]! I just went to the house to say hello! but i couldnt find …"
type textarea "x"
type textarea "Hello [PERSON_NAME]! I just went to the house to say hello! but i couldnt find …"
type textarea "x"
type textarea "Hello [PERSON_NAME]! I just went to the house to say hello! but i couldnt find …"
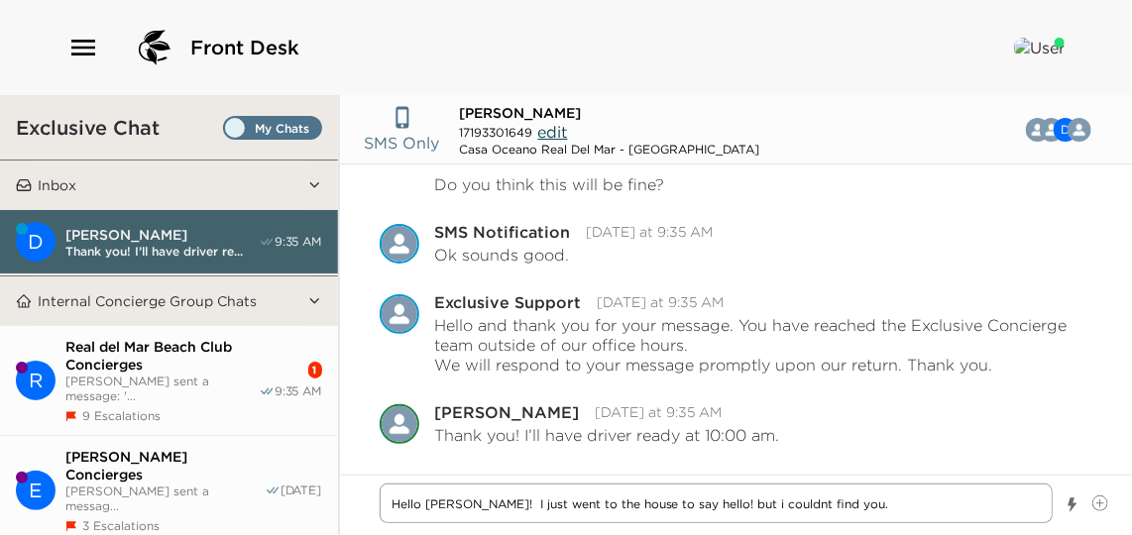
type textarea "x"
type textarea "Hello [PERSON_NAME]! I just went to the house to say hello! but i couldnt find …"
type textarea "x"
type textarea "Hello [PERSON_NAME]! I just went to the house to say hello! but i couldn't find…"
type textarea "x"
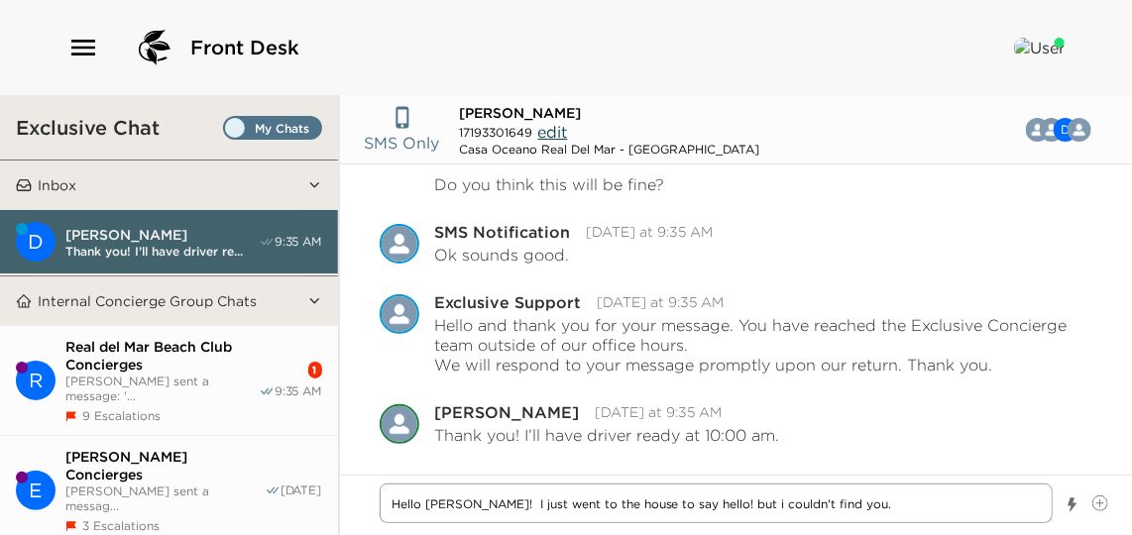
type textarea "Hello [PERSON_NAME]! I just went to the house to say hello! but i couldn't find…"
type textarea "x"
type textarea "Hello [PERSON_NAME]! I just went to the house to say hello! but I couldn't find…"
click at [905, 499] on textarea "Hello [PERSON_NAME]! I just went to the house to say hello! but I couldn't find…" at bounding box center [716, 504] width 673 height 40
type textarea "x"
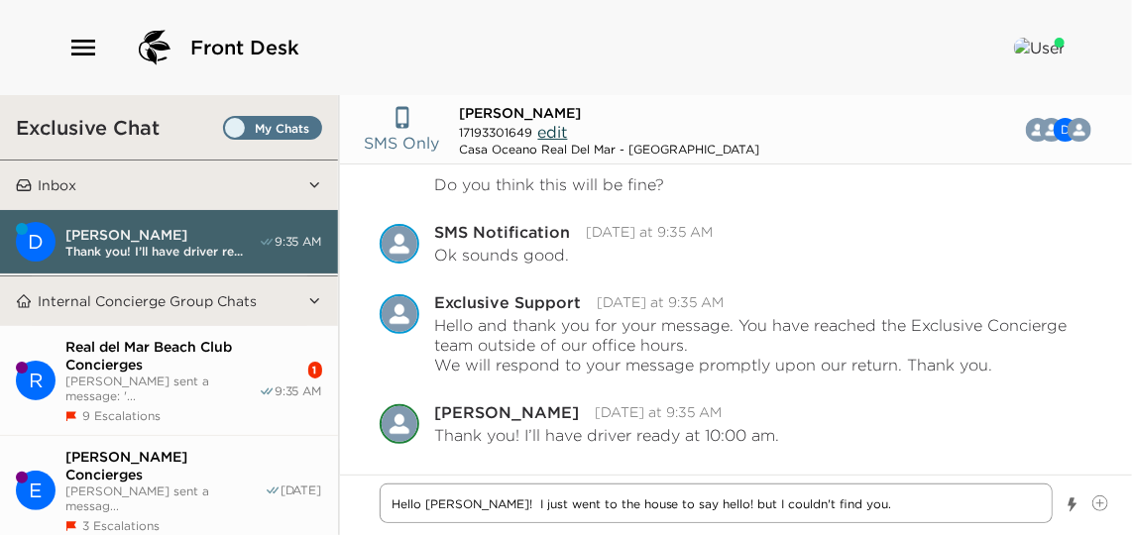
type textarea "Hello [PERSON_NAME]! I just went to the house to say hello! but I couldn't find…"
type textarea "x"
type textarea "Hello [PERSON_NAME]! I just went to the house to say hello! but I couldn't find…"
type textarea "x"
type textarea "Hello [PERSON_NAME]! I just went to the house to say hello! but I couldn't find…"
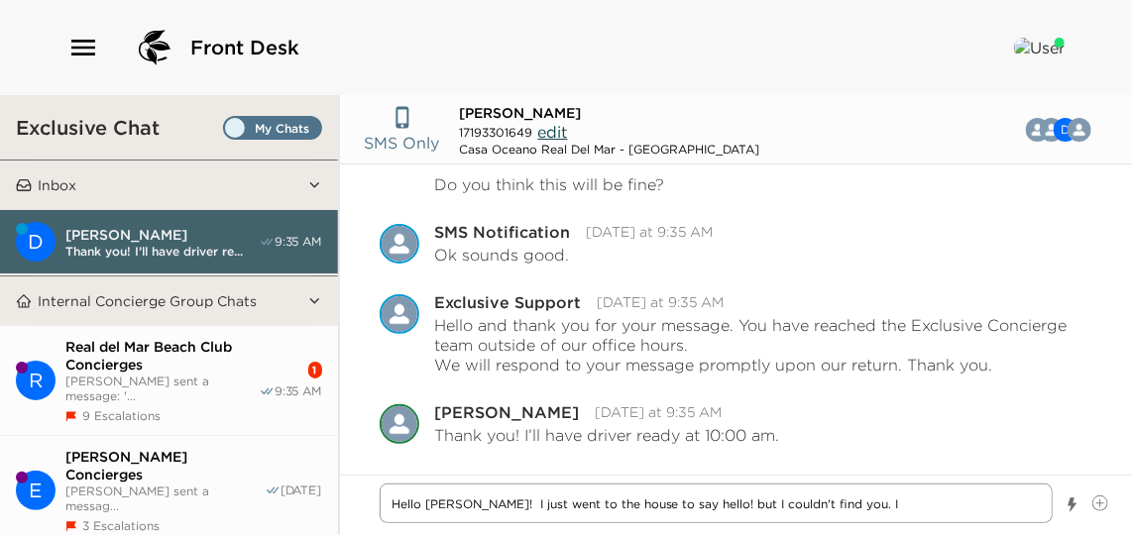
type textarea "x"
type textarea "Hello [PERSON_NAME]! I just went to the house to say hello! but I couldn't find…"
type textarea "x"
type textarea "Hello [PERSON_NAME]! I just went to the house to say hello! but I couldn't find…"
type textarea "x"
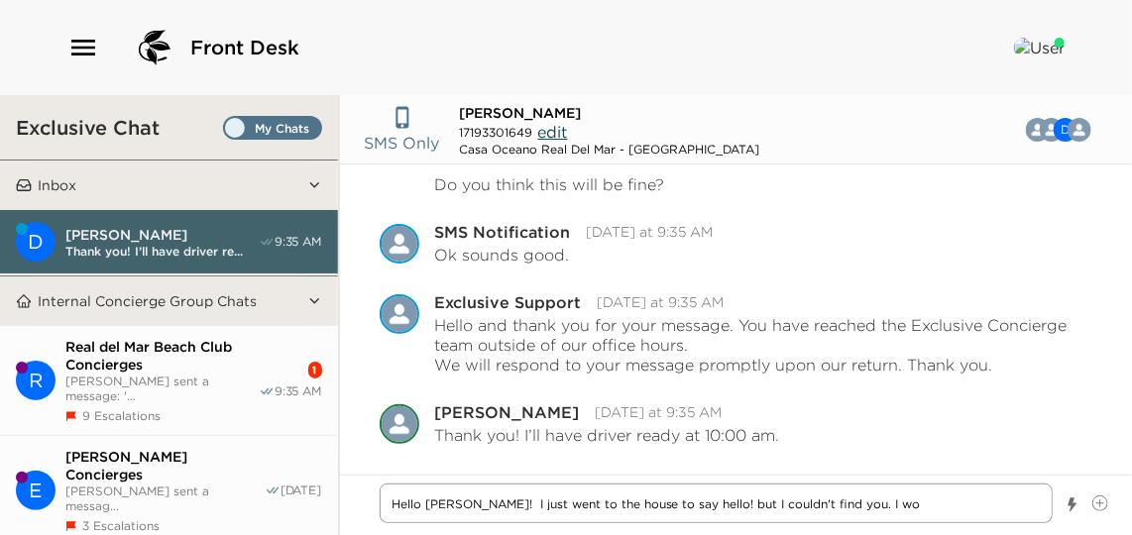
type textarea "Hello [PERSON_NAME]! I just went to the house to say hello! but I couldn't find…"
type textarea "x"
type textarea "Hello [PERSON_NAME]! I just went to the house to say hello! but I couldn't find…"
type textarea "x"
type textarea "Hello [PERSON_NAME]! I just went to the house to say hello! but I couldn't find…"
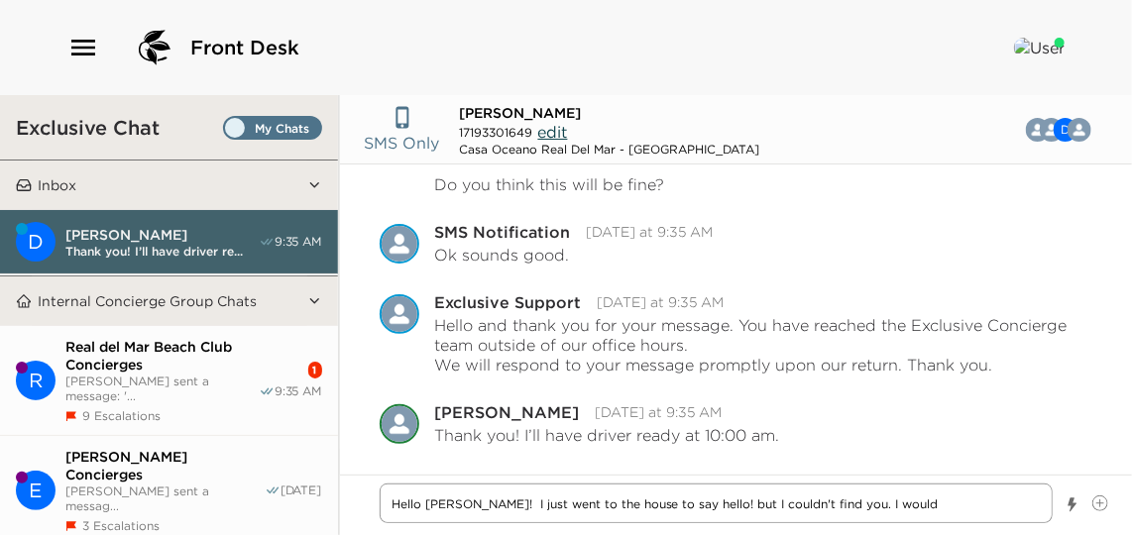
type textarea "x"
type textarea "Hello [PERSON_NAME]! I just went to the house to say hello! but I couldn't find…"
type textarea "x"
type textarea "Hello [PERSON_NAME]! I just went to the house to say hello! but I couldn't find…"
type textarea "x"
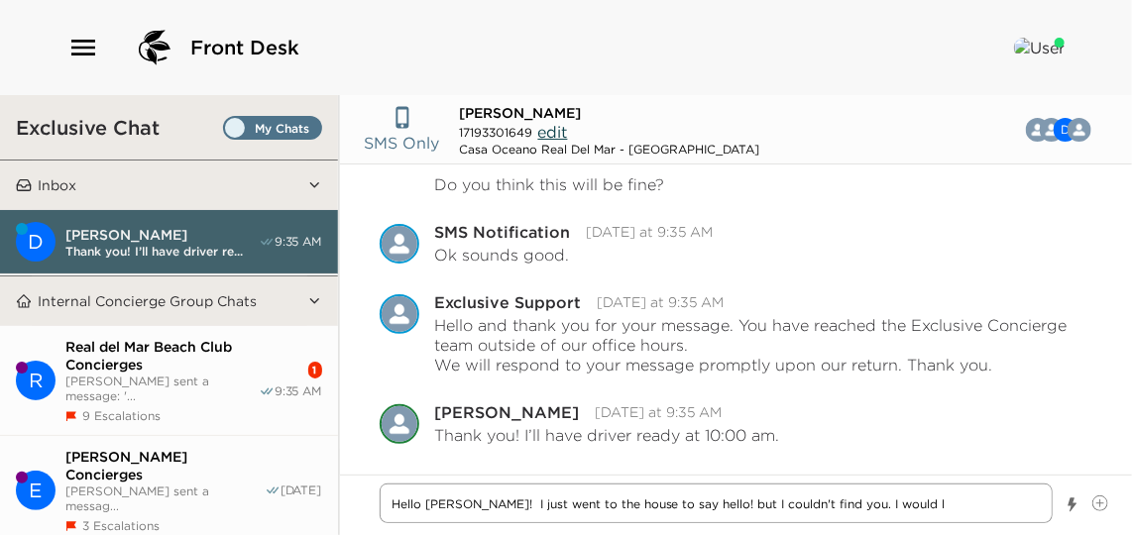
type textarea "Hello [PERSON_NAME]! I just went to the house to say hello! but I couldn't find…"
type textarea "x"
type textarea "Hello [PERSON_NAME]! I just went to the house to say hello! but I couldn't find…"
type textarea "x"
type textarea "Hello [PERSON_NAME]! I just went to the house to say hello! but I couldn't find…"
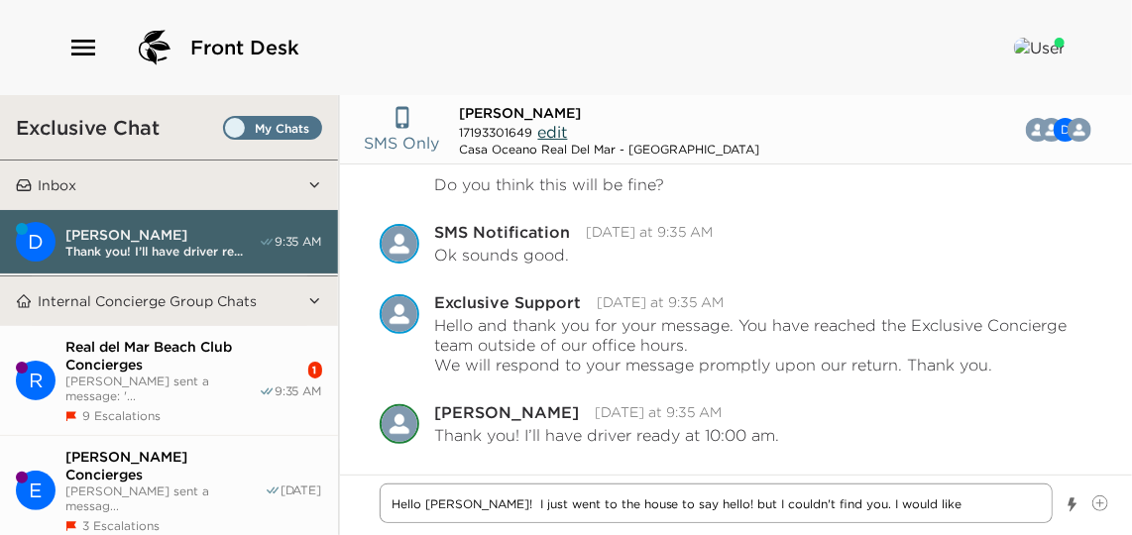
type textarea "x"
type textarea "Hello [PERSON_NAME]! I just went to the house to say hello! but I couldn't find…"
type textarea "x"
type textarea "Hello [PERSON_NAME]! I just went to the house to say hello! but I couldn't find…"
type textarea "x"
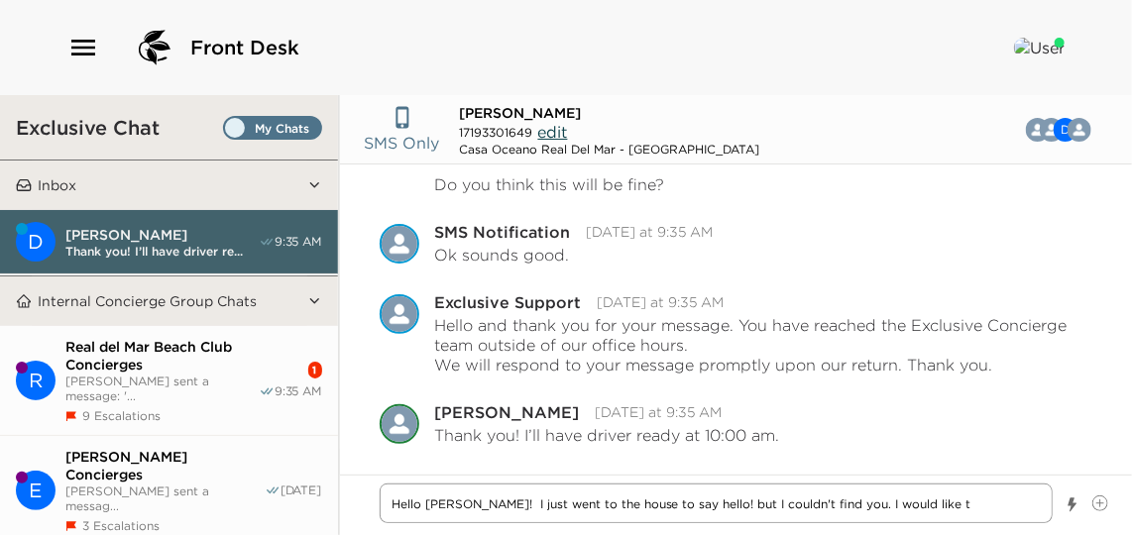
type textarea "Hello [PERSON_NAME]! I just went to the house to say hello! but I couldn't find…"
type textarea "x"
type textarea "Hello [PERSON_NAME]! I just went to the house to say hello! but I couldn't find…"
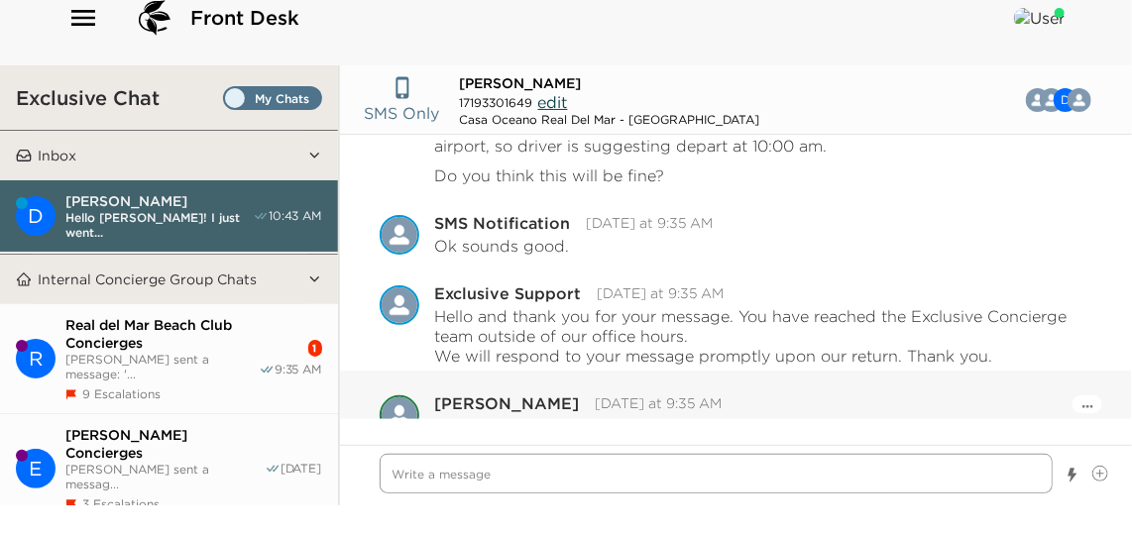
scroll to position [1812, 0]
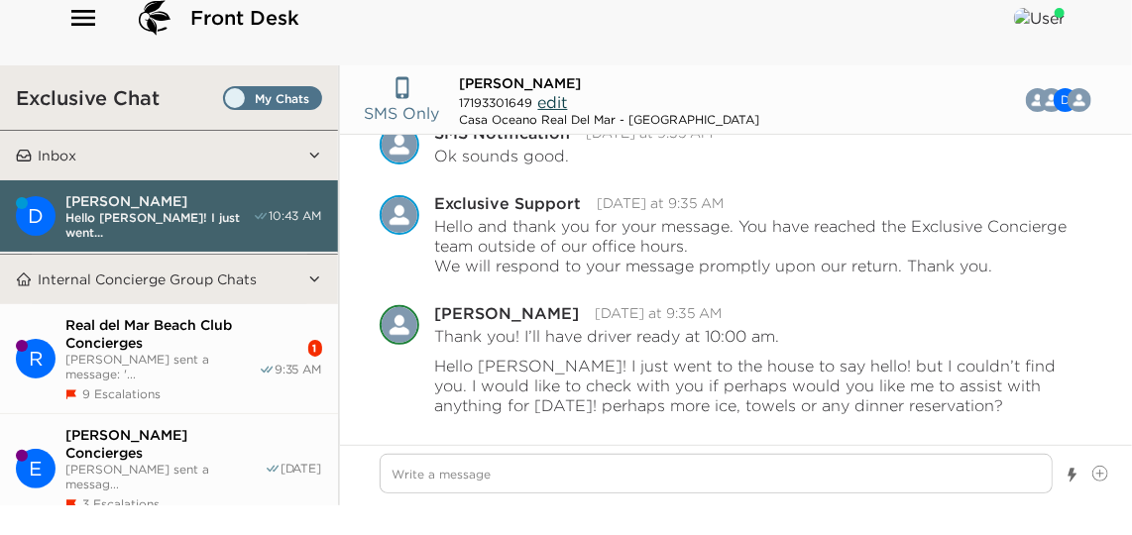
click at [201, 352] on span "[PERSON_NAME] sent a message: '..." at bounding box center [161, 367] width 193 height 30
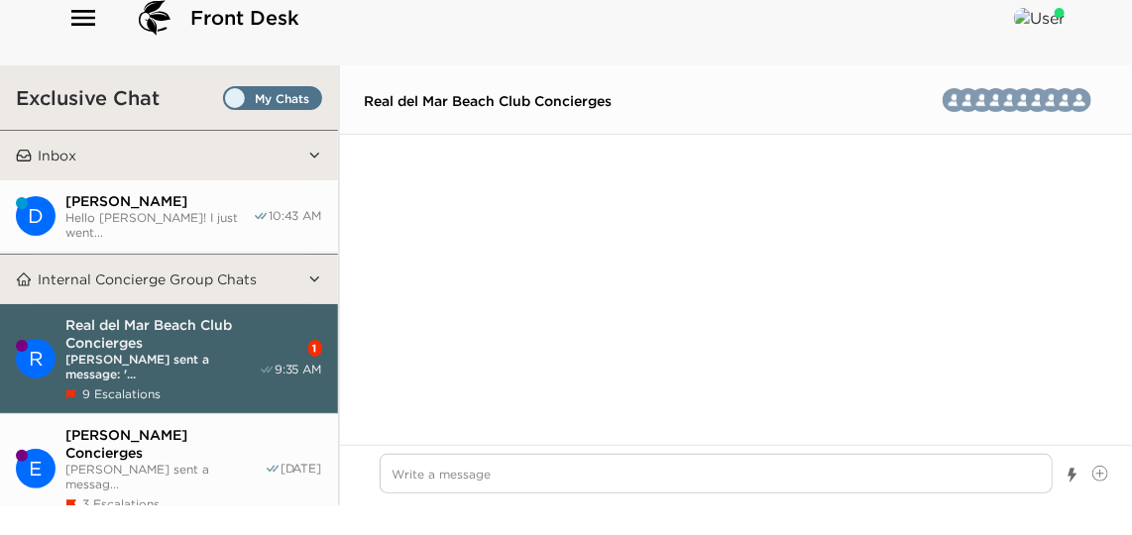
scroll to position [5981, 0]
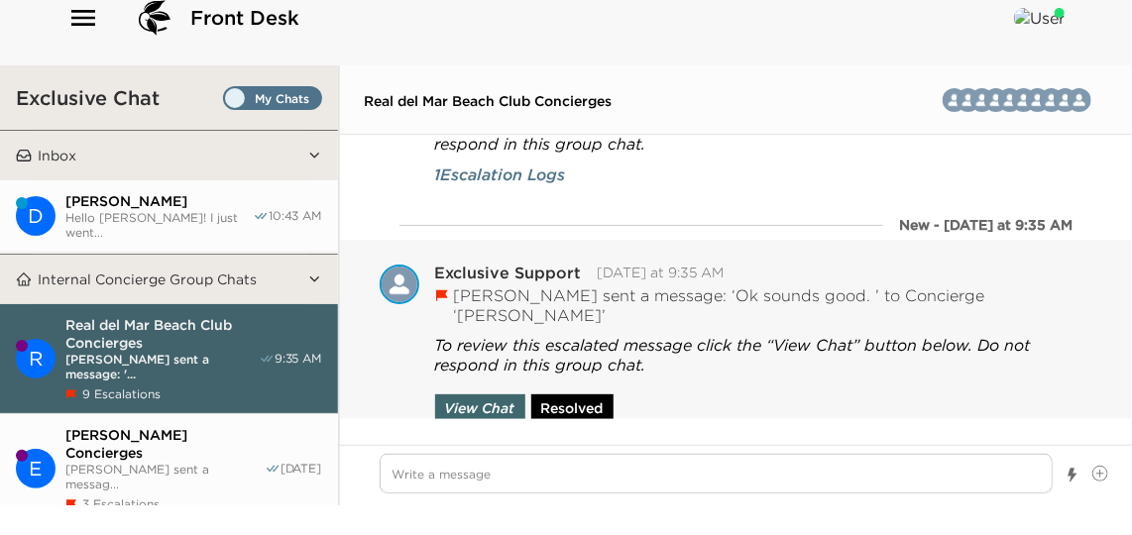
click at [589, 402] on button "Resolved" at bounding box center [572, 408] width 82 height 28
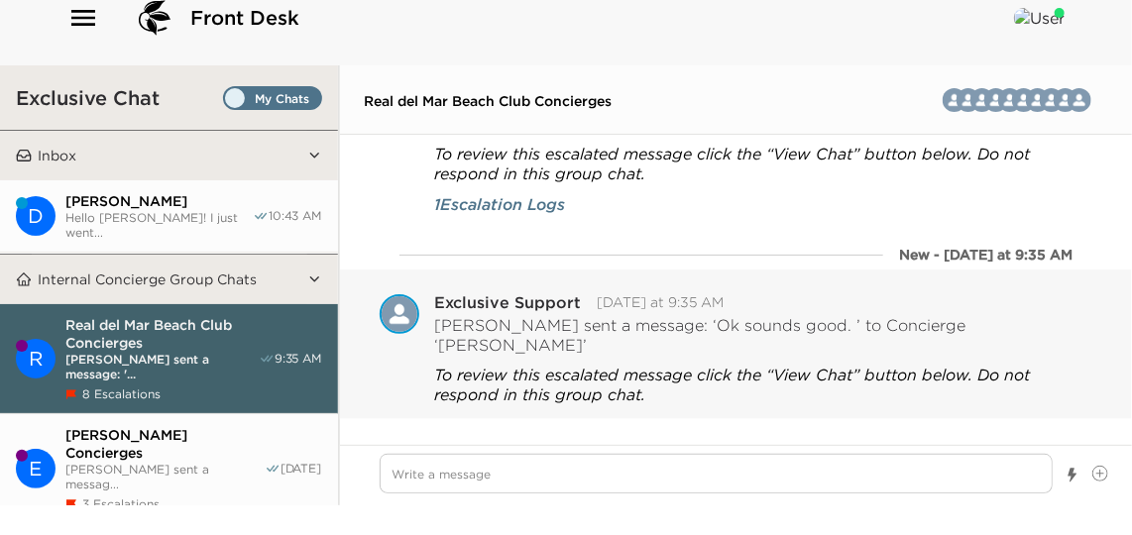
scroll to position [5924, 0]
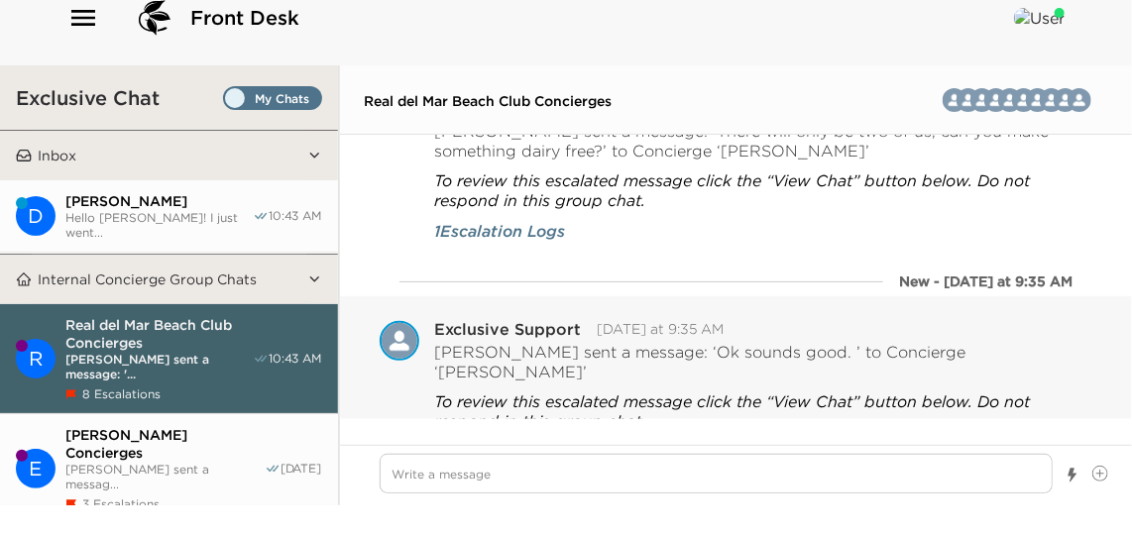
click at [154, 219] on span "Hello [PERSON_NAME]! I just went..." at bounding box center [158, 225] width 187 height 30
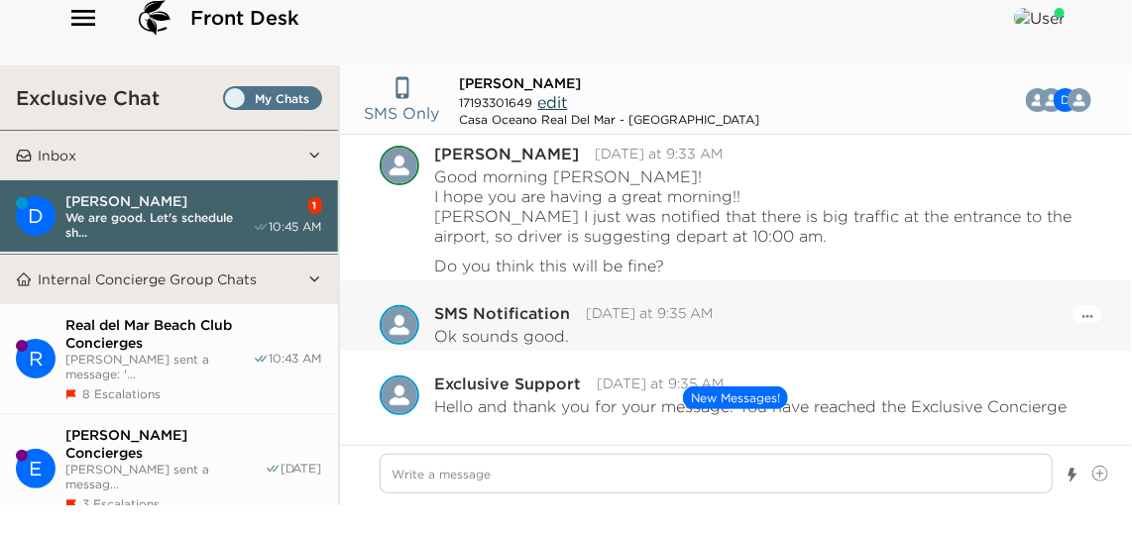
scroll to position [1860, 0]
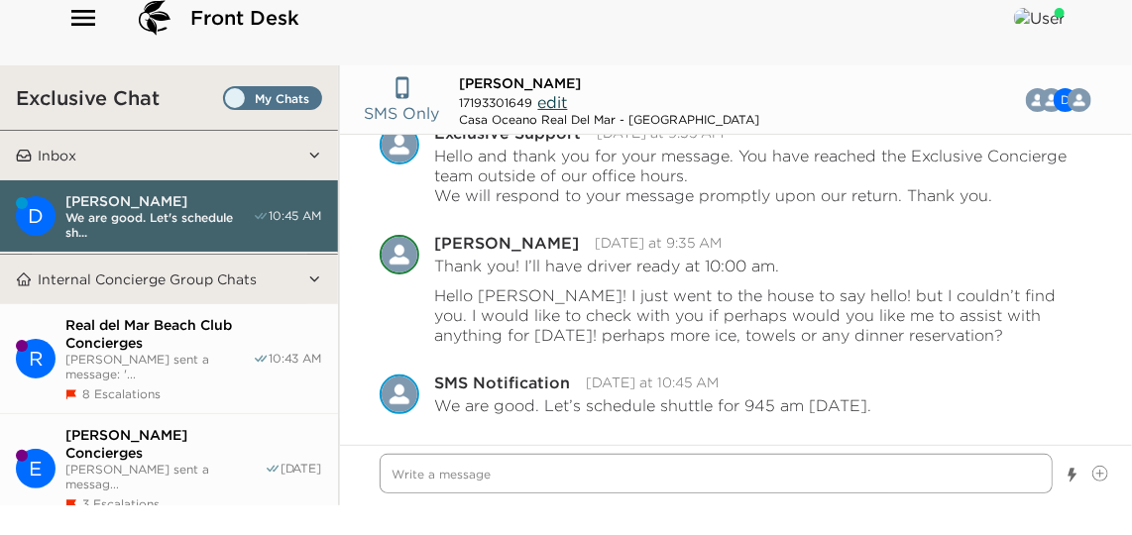
click at [536, 477] on textarea "Write a message" at bounding box center [716, 474] width 673 height 40
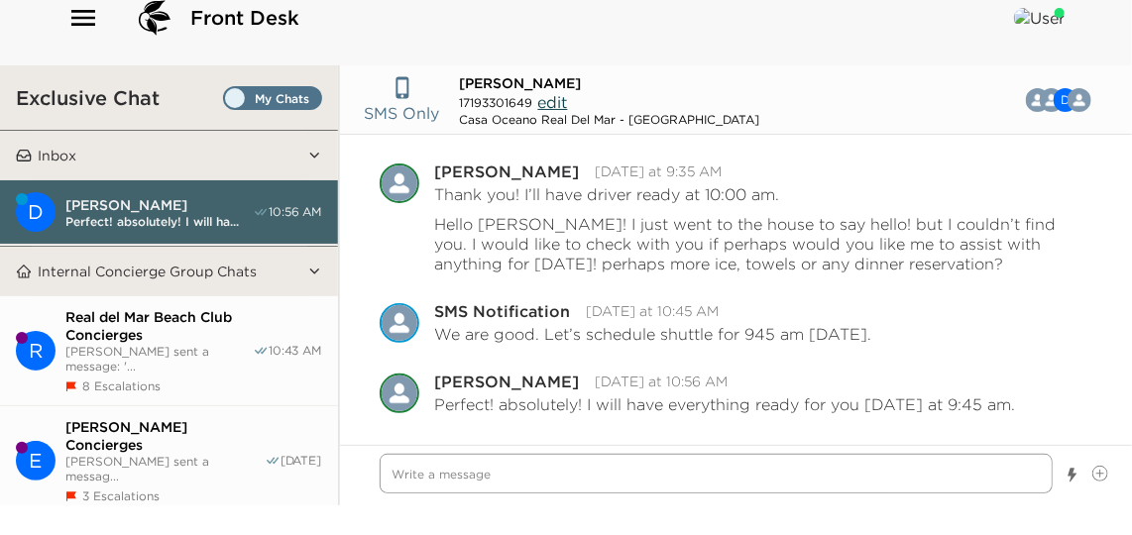
scroll to position [1930, 0]
click at [1082, 384] on icon "Open Message Actions Menu" at bounding box center [1087, 385] width 11 height 3
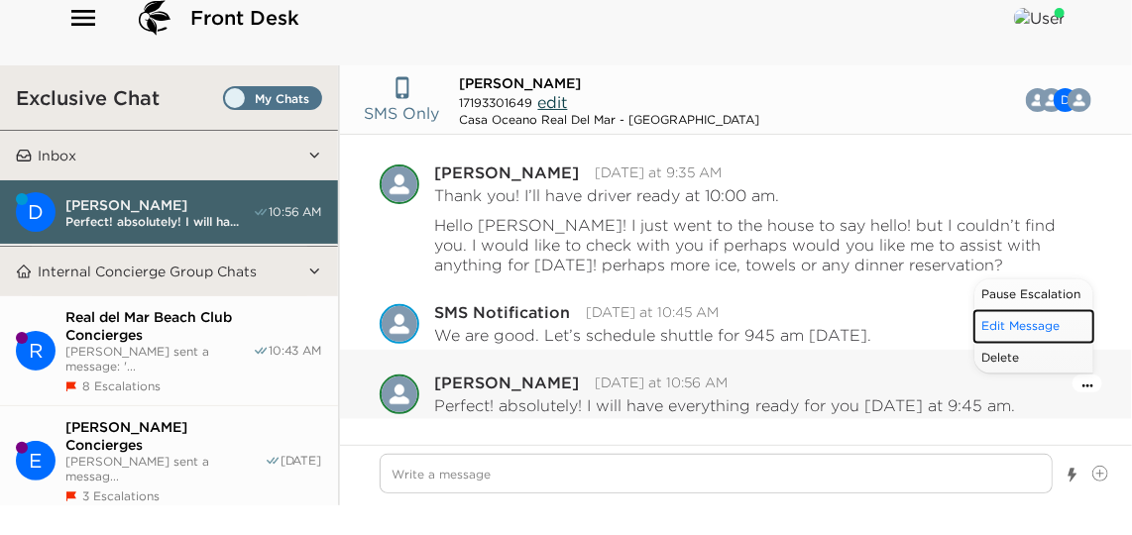
click at [1043, 334] on button "Edit Message" at bounding box center [1033, 326] width 119 height 32
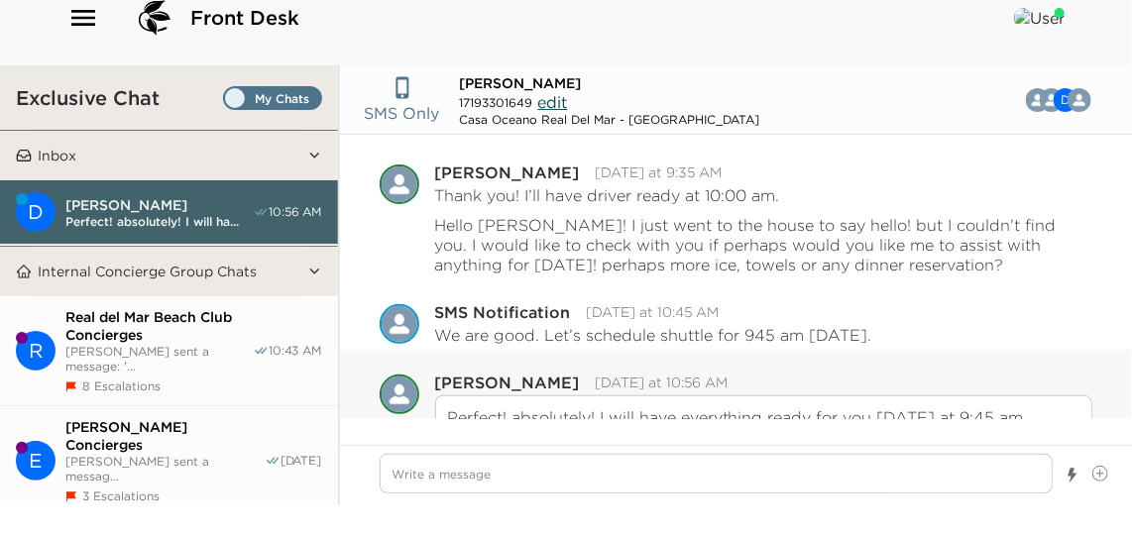
scroll to position [1985, 0]
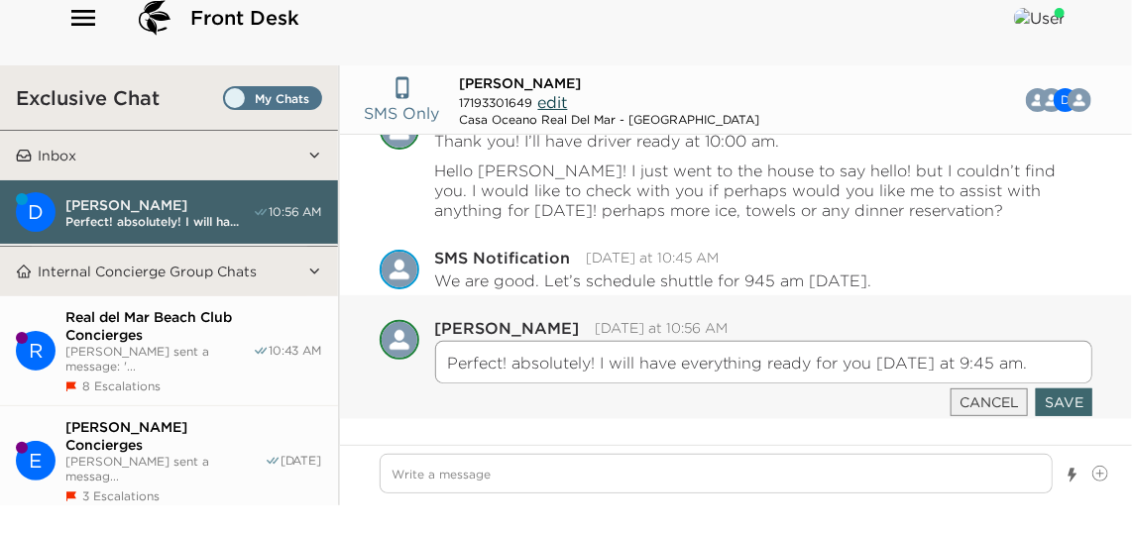
drag, startPoint x: 597, startPoint y: 369, endPoint x: 514, endPoint y: 365, distance: 82.3
click at [514, 365] on textarea "Perfect! absolutely! I will have everything ready for you [DATE] at 9:45 am." at bounding box center [763, 362] width 657 height 43
click at [1046, 397] on button "Save" at bounding box center [1063, 402] width 56 height 28
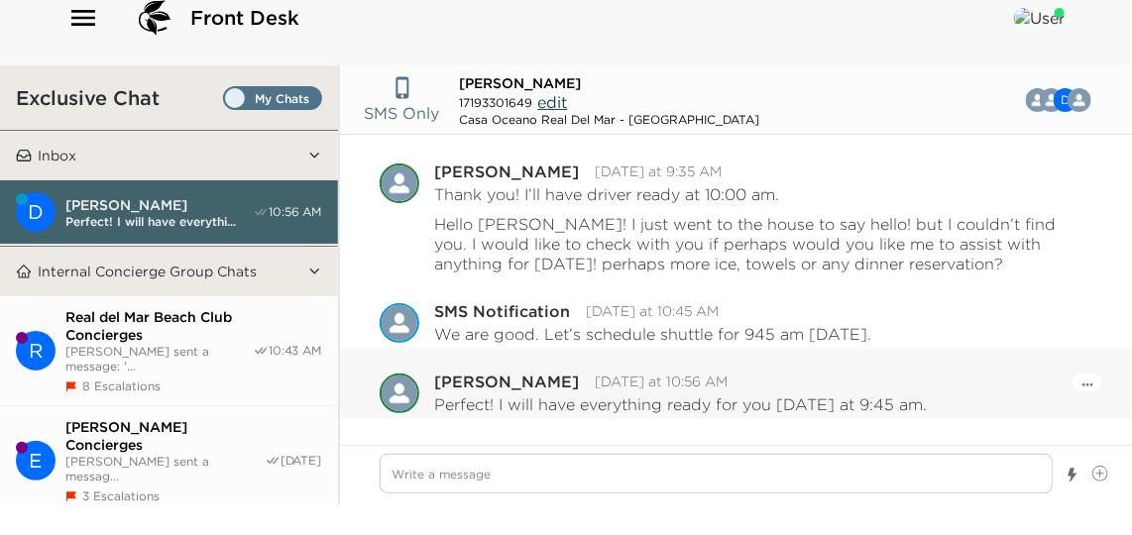
scroll to position [1930, 0]
click at [648, 479] on textarea "Write a message" at bounding box center [716, 474] width 673 height 40
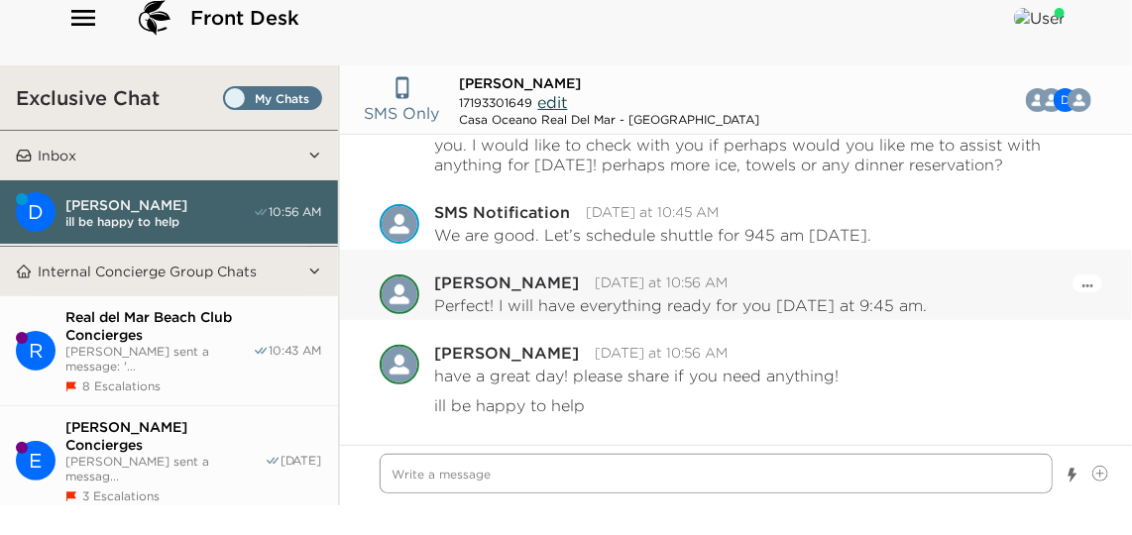
scroll to position [2030, 0]
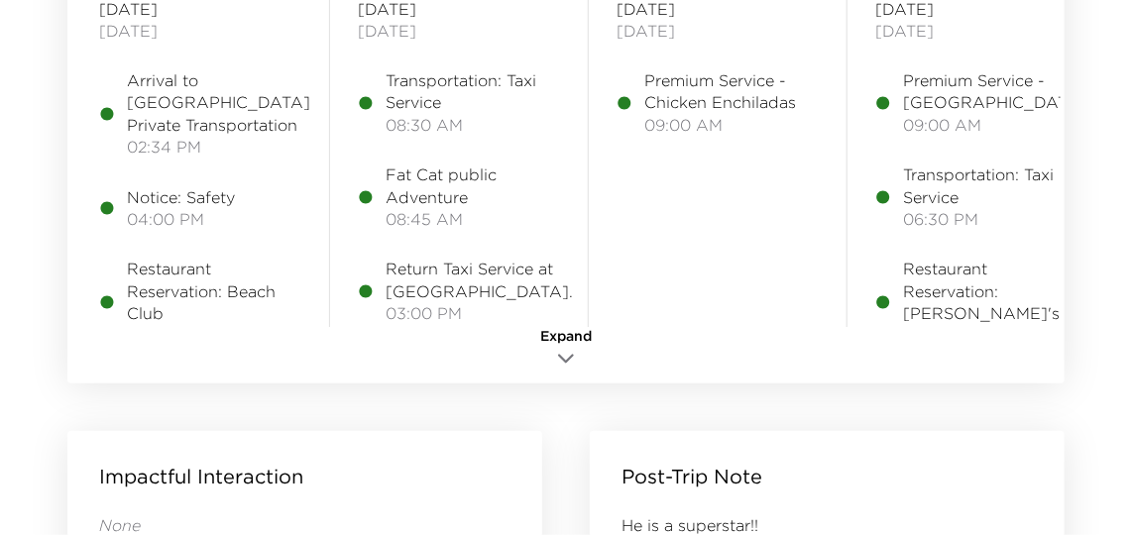
scroll to position [2432, 0]
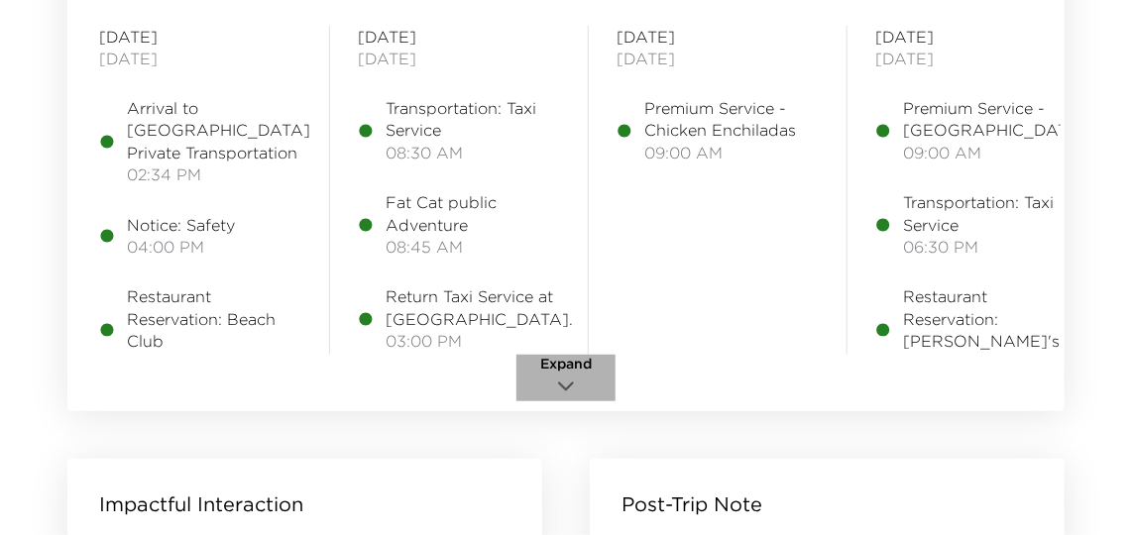
click at [587, 383] on button "Expand" at bounding box center [565, 378] width 99 height 47
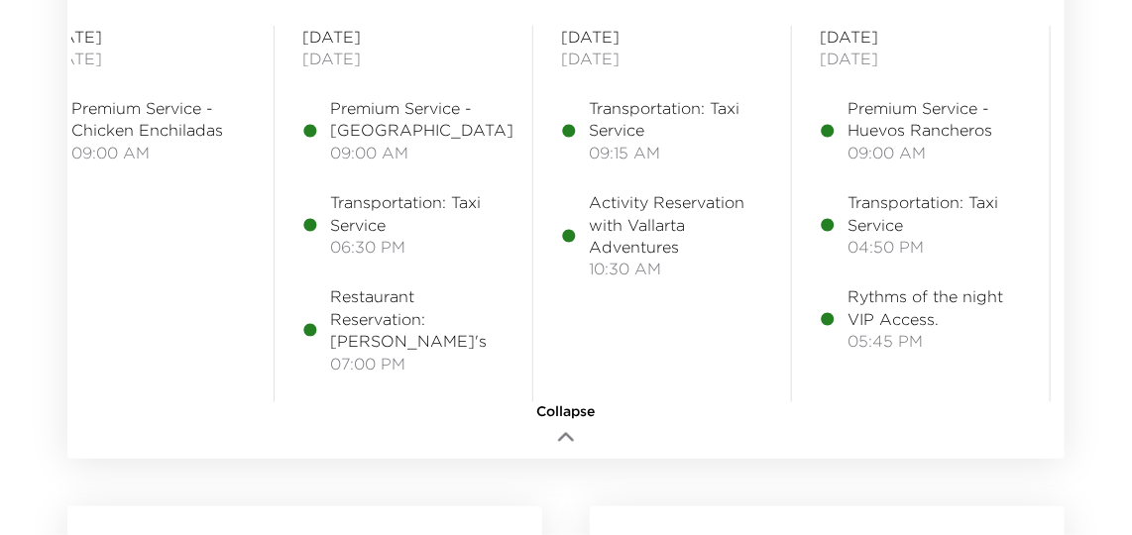
scroll to position [0, 687]
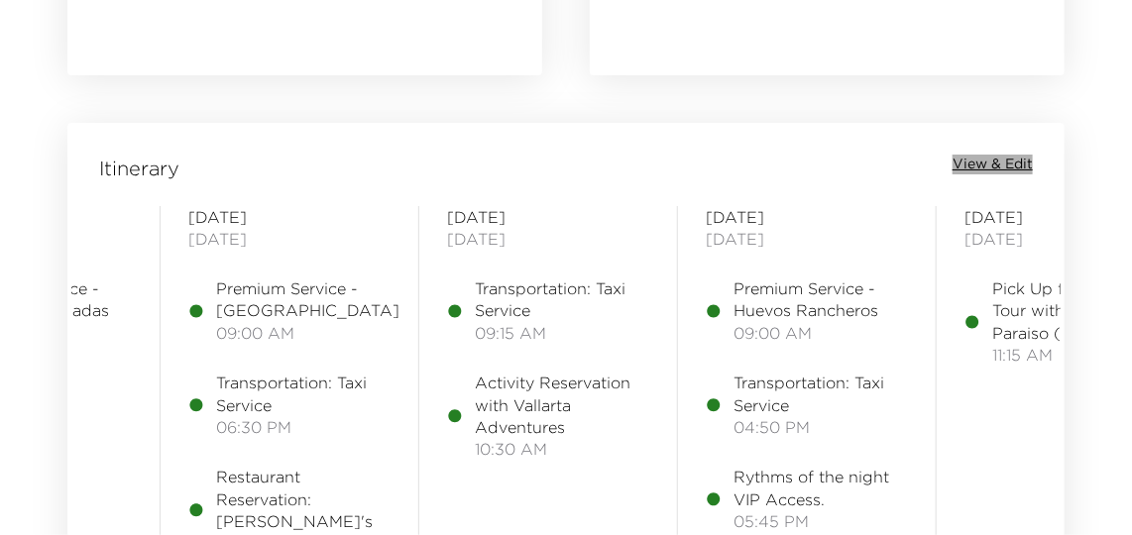
click at [1013, 163] on span "View & Edit" at bounding box center [992, 165] width 80 height 20
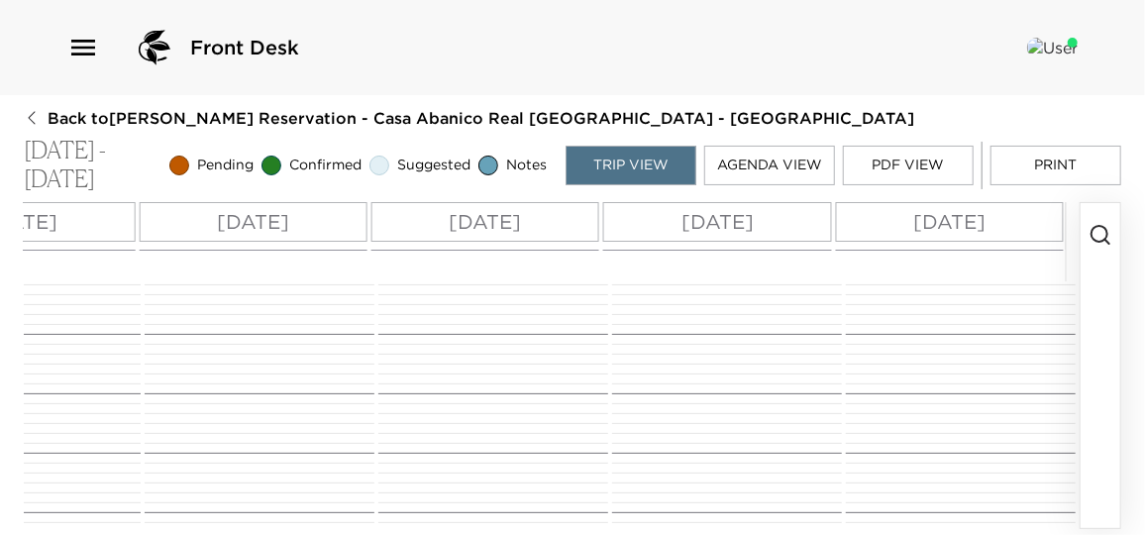
scroll to position [630, 0]
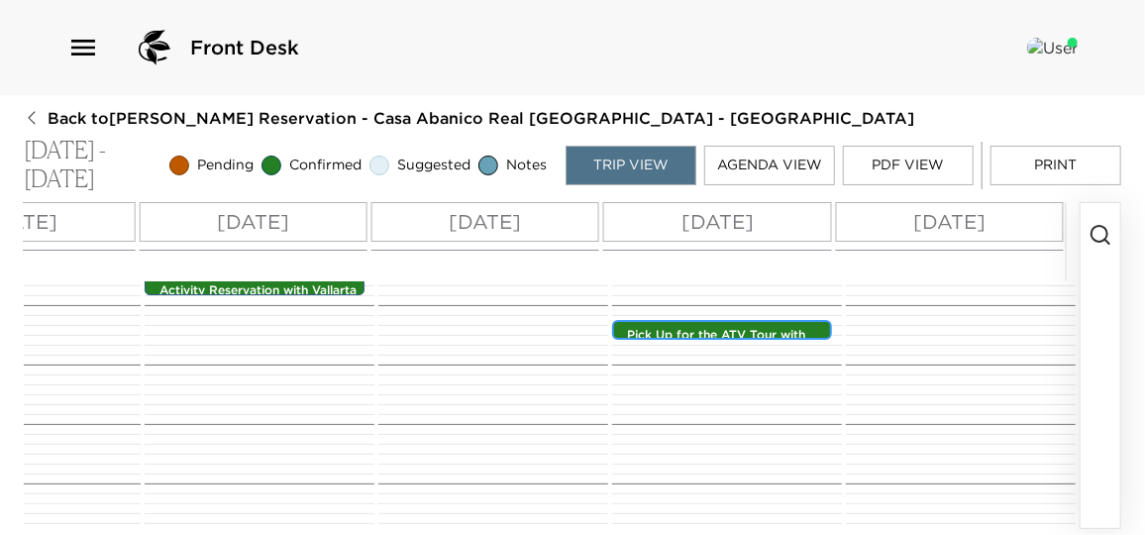
click at [704, 337] on p "Pick Up for the ATV Tour with Vista Paraiso (Public Tour)" at bounding box center [727, 344] width 200 height 34
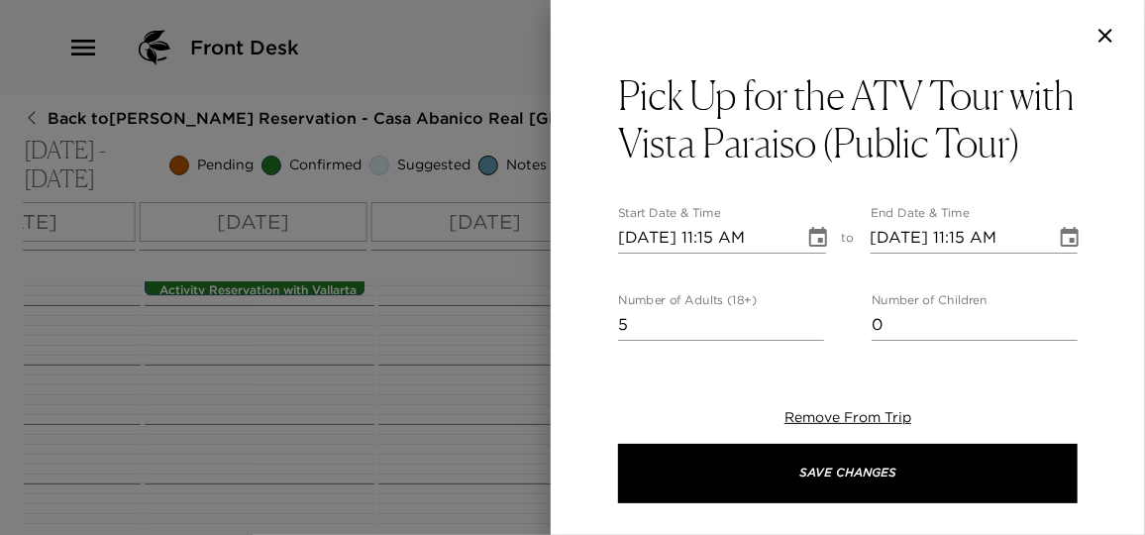
click at [269, 358] on div at bounding box center [572, 267] width 1145 height 535
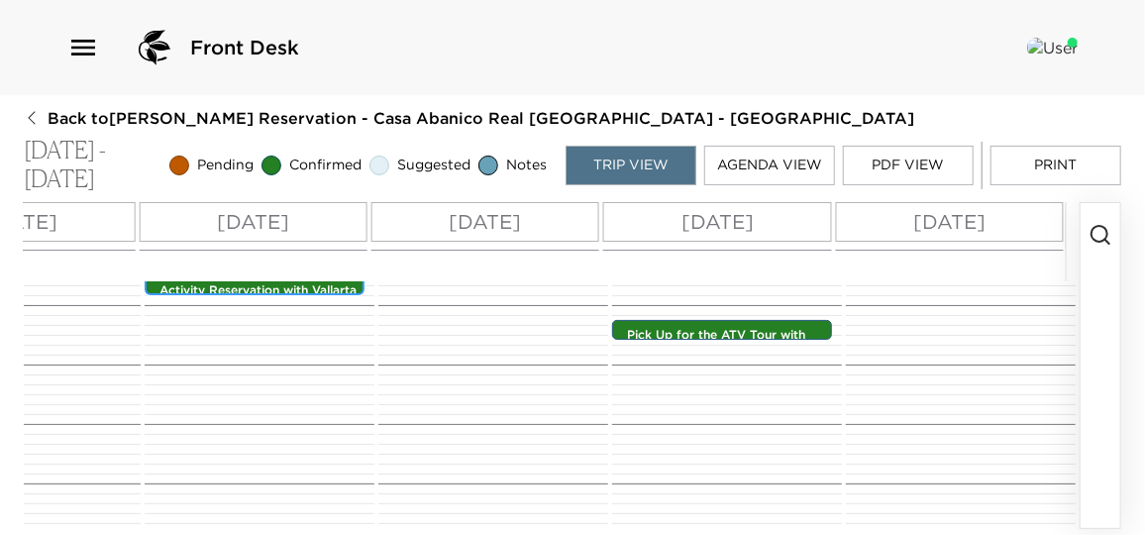
click at [225, 289] on p "Activity Reservation with Vallarta Adventures" at bounding box center [260, 299] width 200 height 34
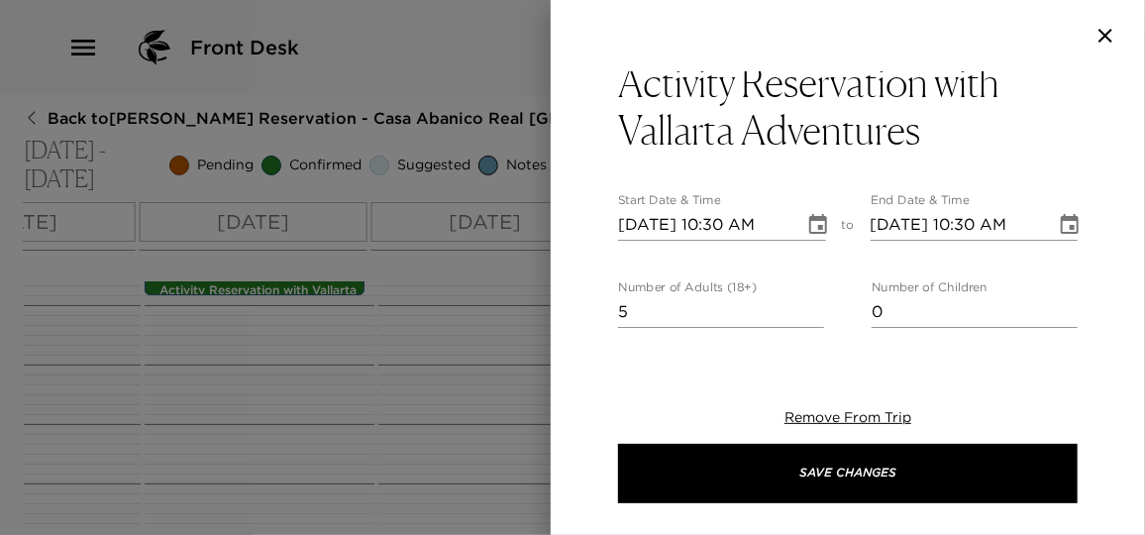
scroll to position [0, 0]
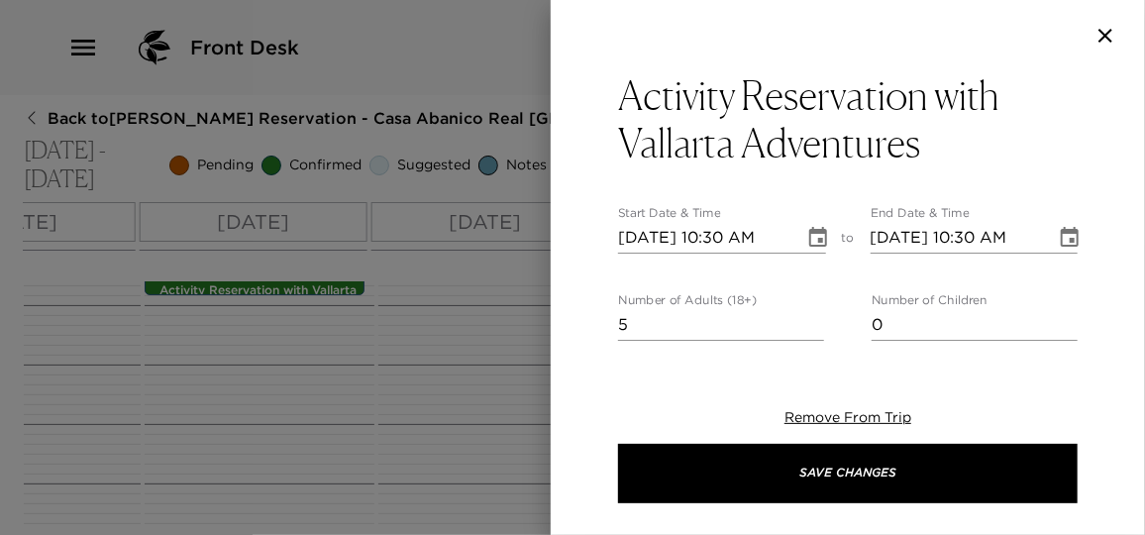
click at [1102, 38] on icon "button" at bounding box center [1106, 36] width 24 height 24
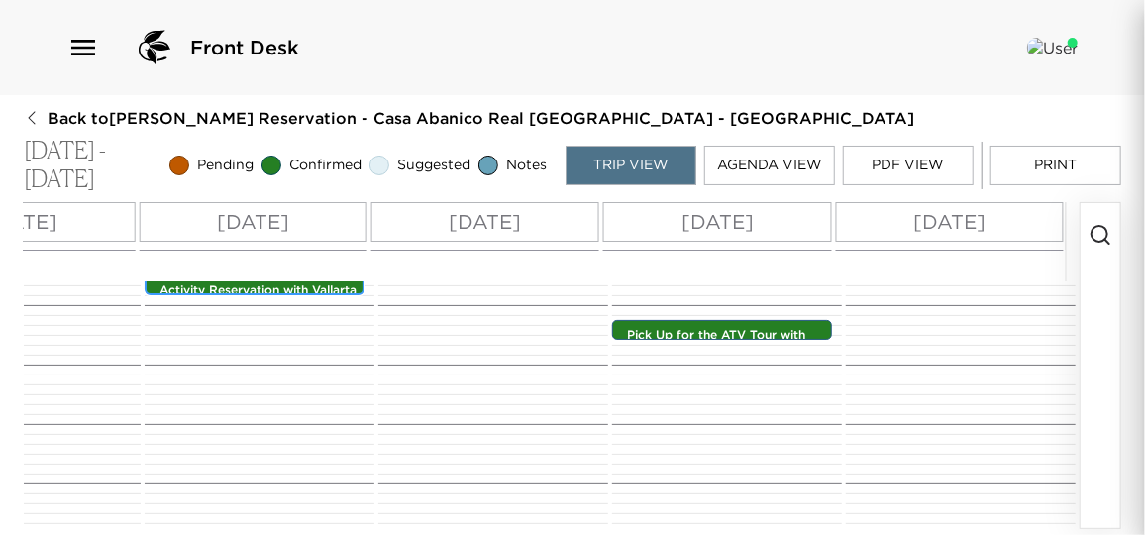
scroll to position [624, 0]
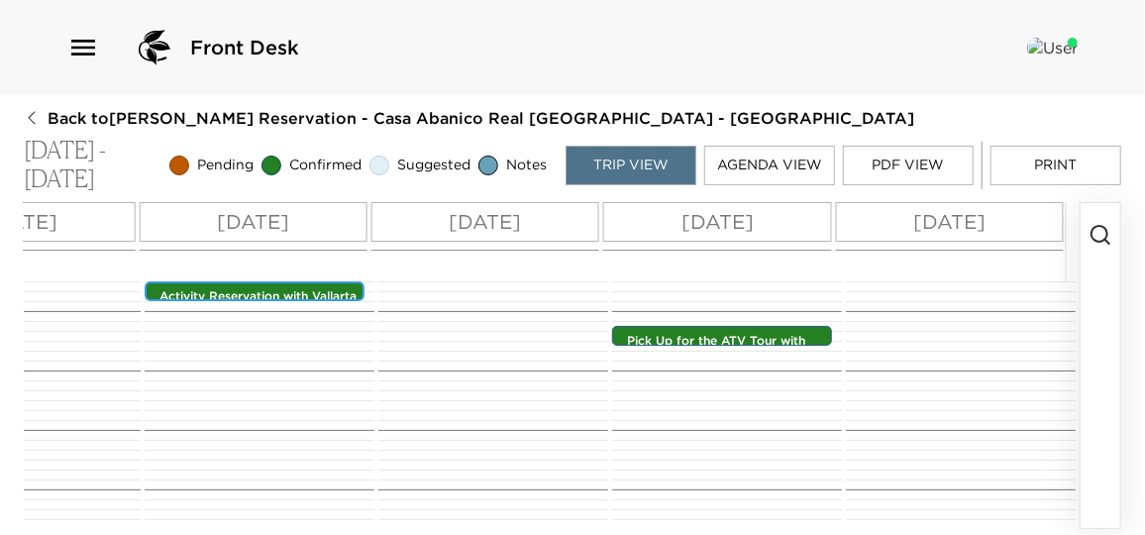
click at [285, 284] on div "Activity Reservation with Vallarta Adventures 10:30am - 10:30am" at bounding box center [260, 292] width 208 height 16
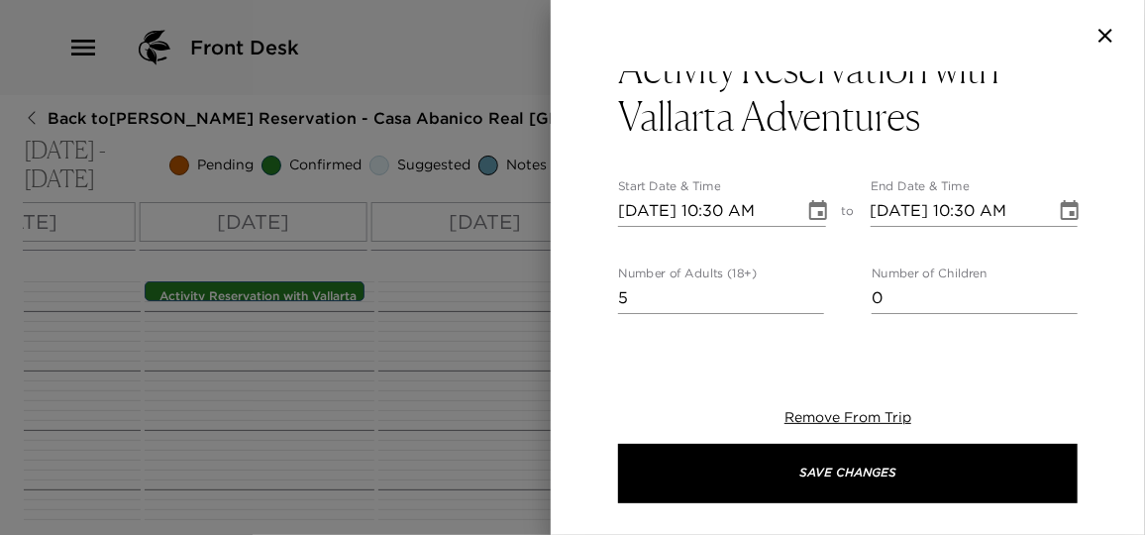
scroll to position [0, 0]
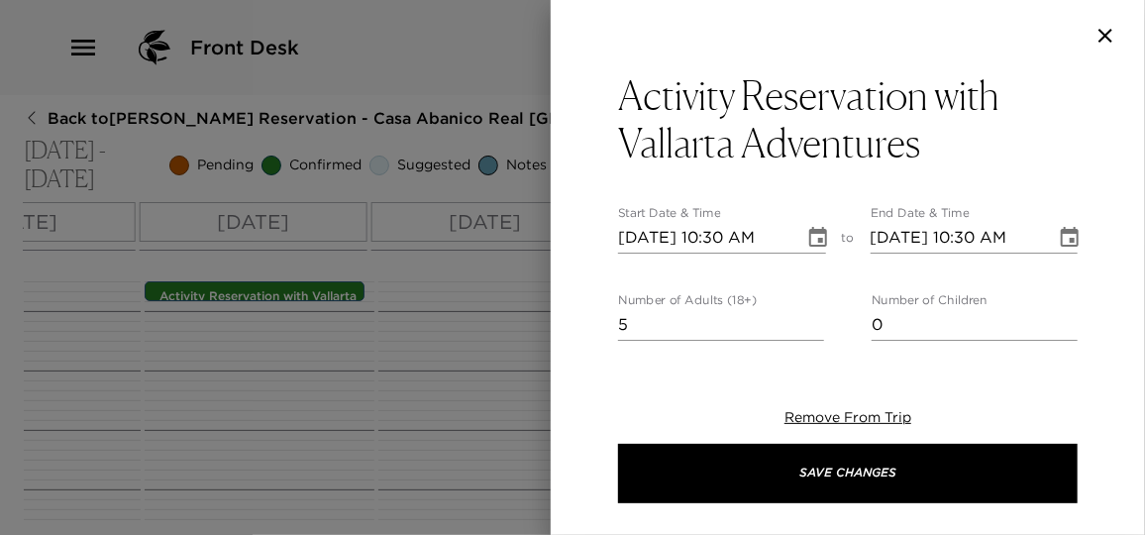
click at [286, 329] on div at bounding box center [572, 267] width 1145 height 535
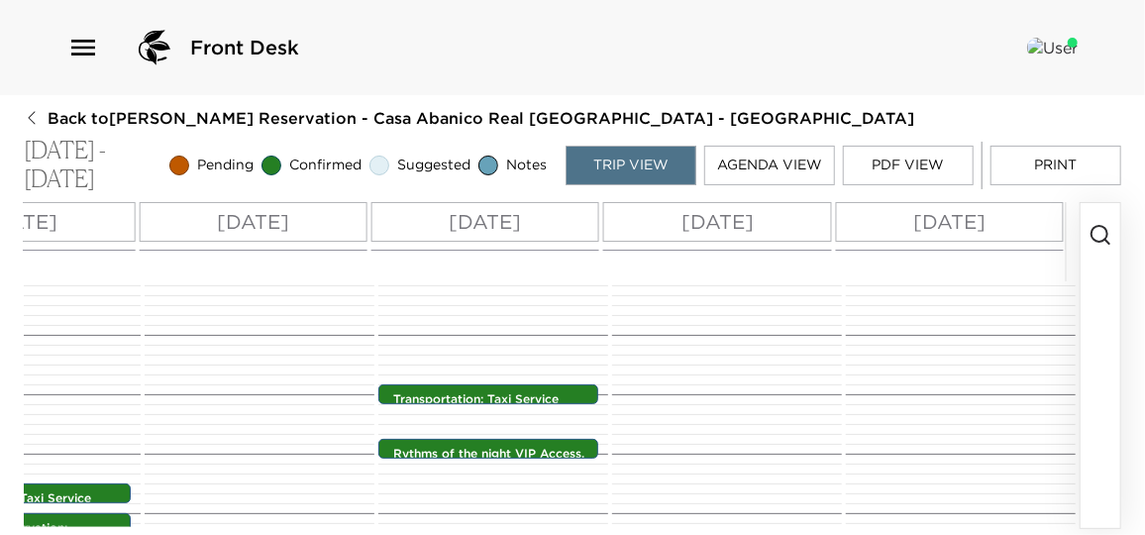
scroll to position [895, 0]
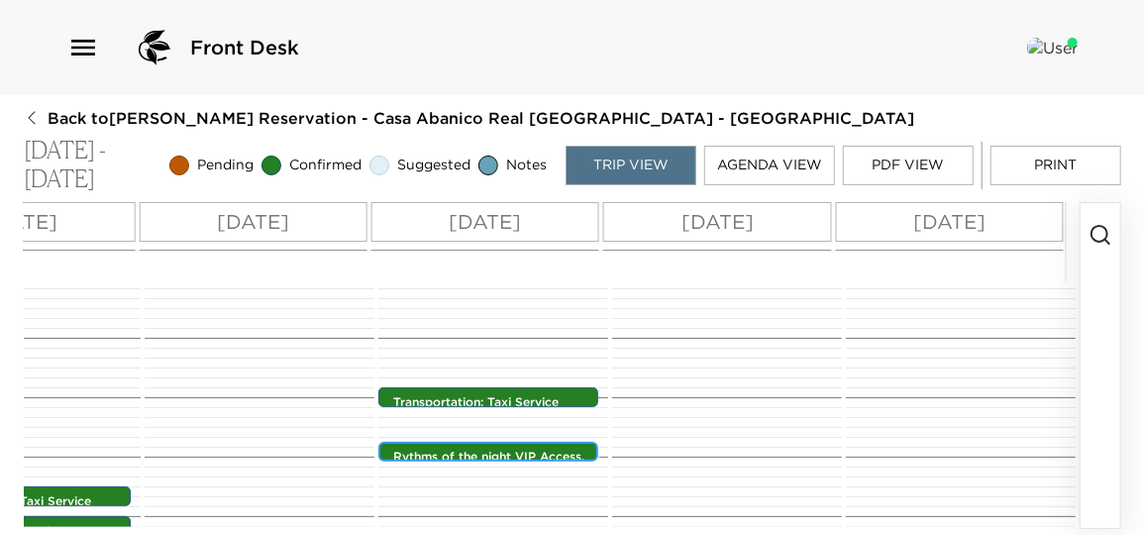
click at [476, 450] on p "Rythms of the night VIP Access." at bounding box center [493, 457] width 200 height 17
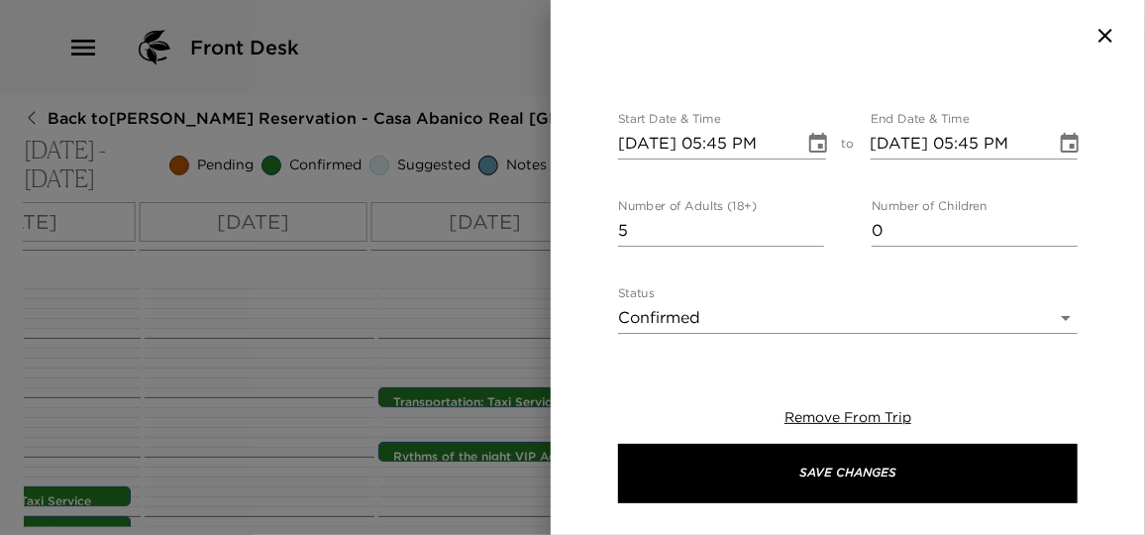
scroll to position [0, 0]
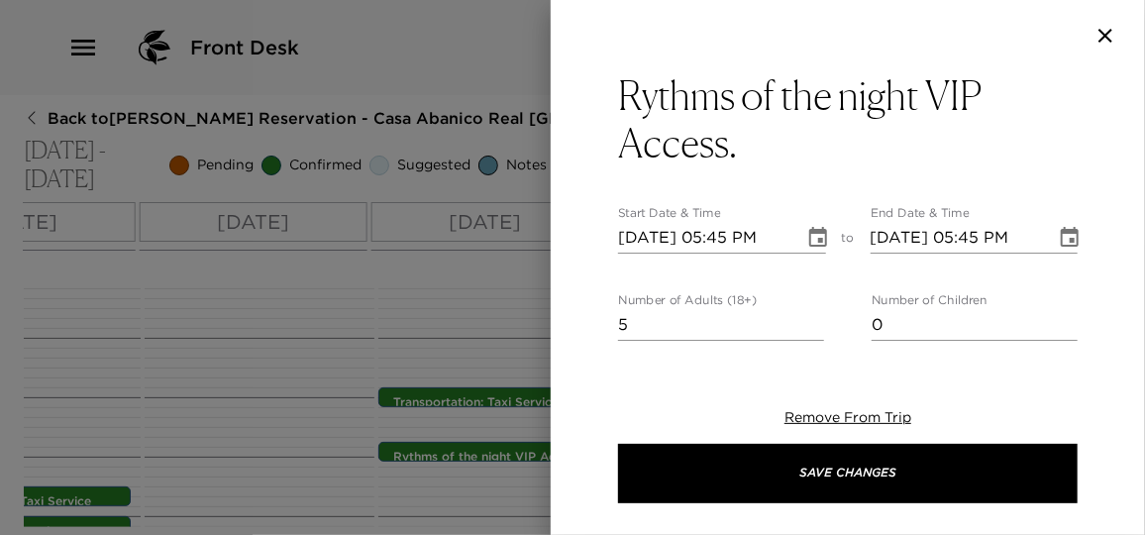
click at [1103, 35] on icon "button" at bounding box center [1106, 36] width 24 height 24
